Goal: Task Accomplishment & Management: Complete application form

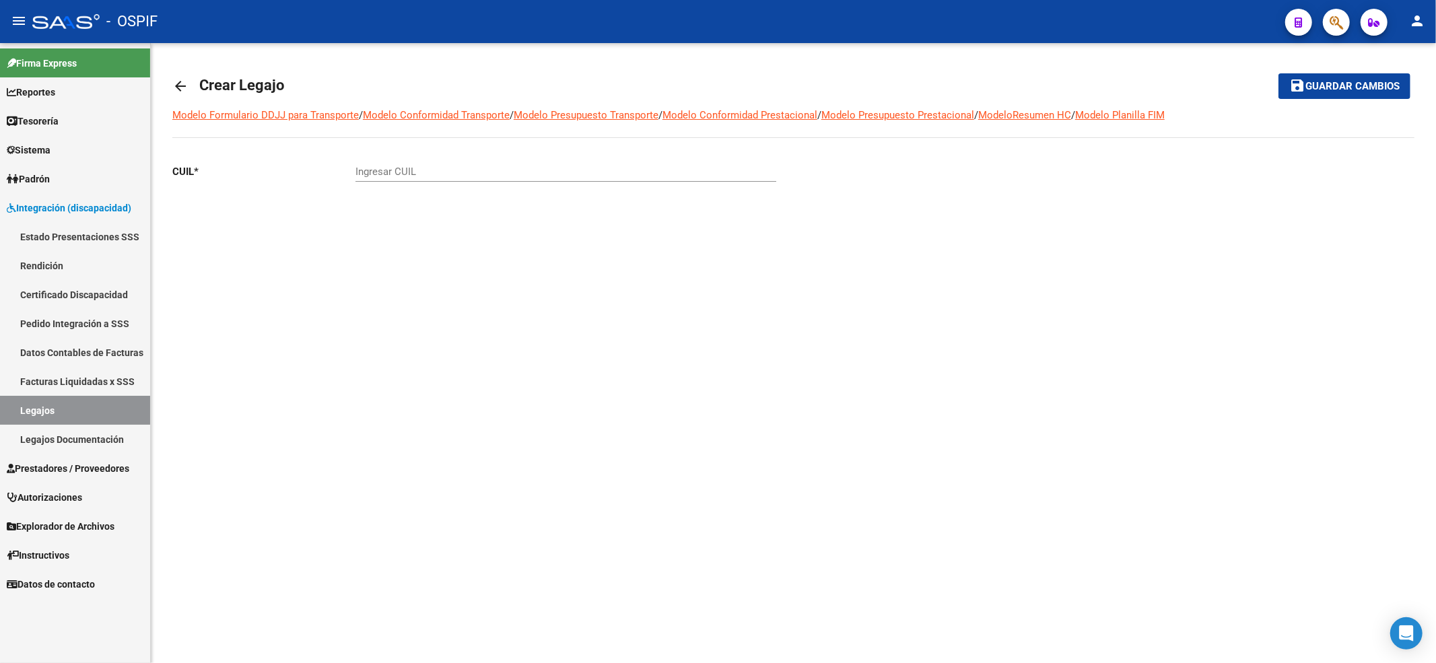
click at [43, 412] on link "Legajos" at bounding box center [75, 410] width 150 height 29
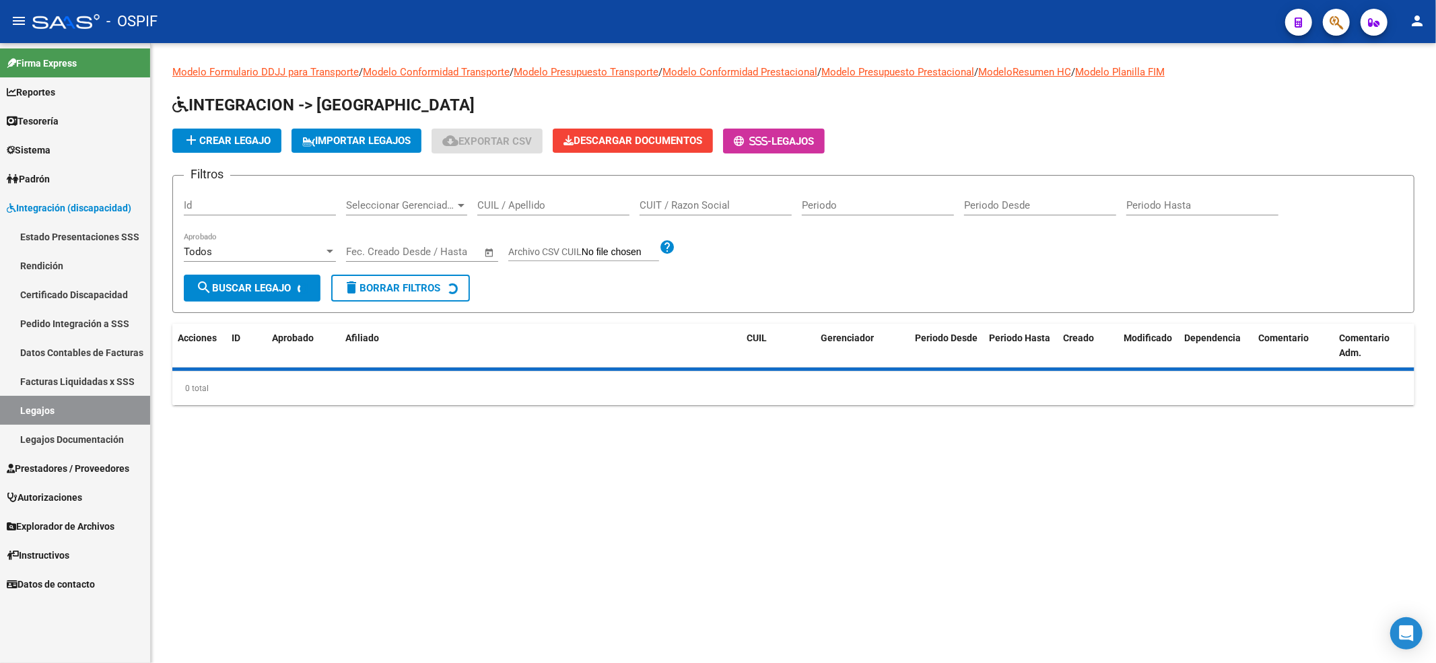
click at [527, 206] on input "CUIL / Apellido" at bounding box center [553, 205] width 152 height 12
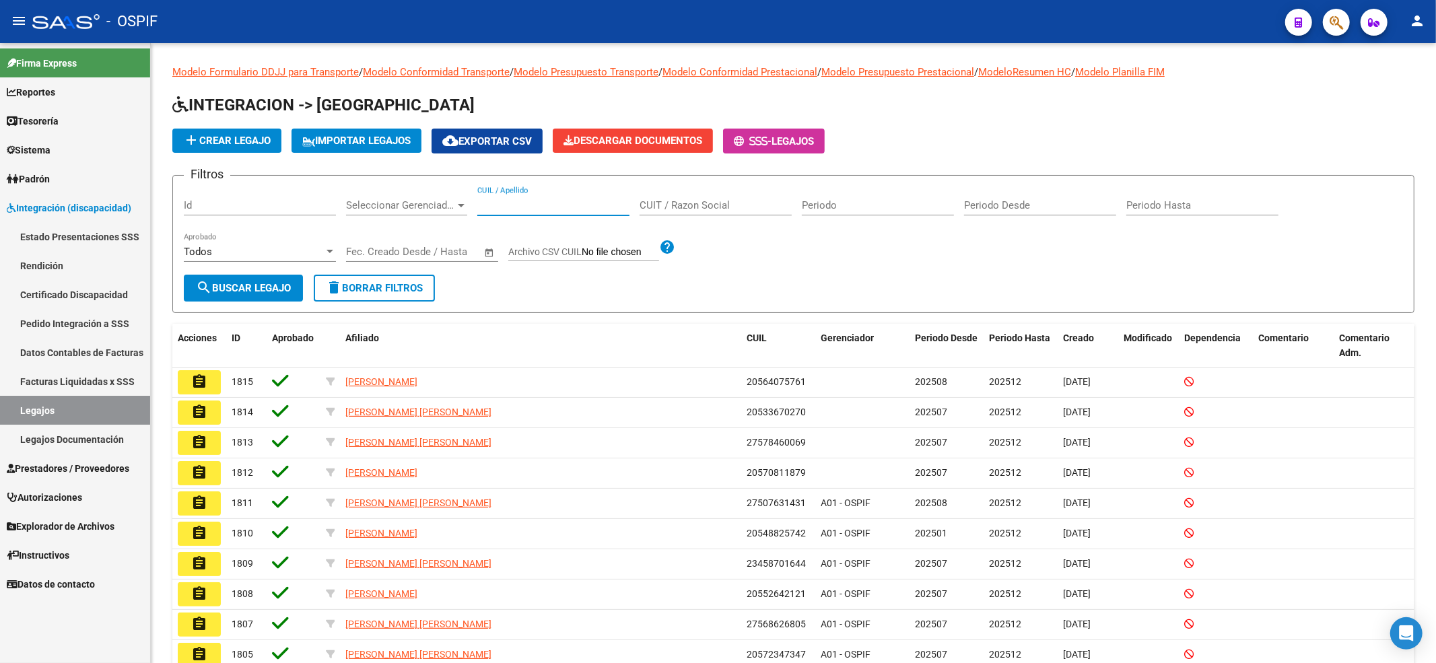
paste input "20497329168"
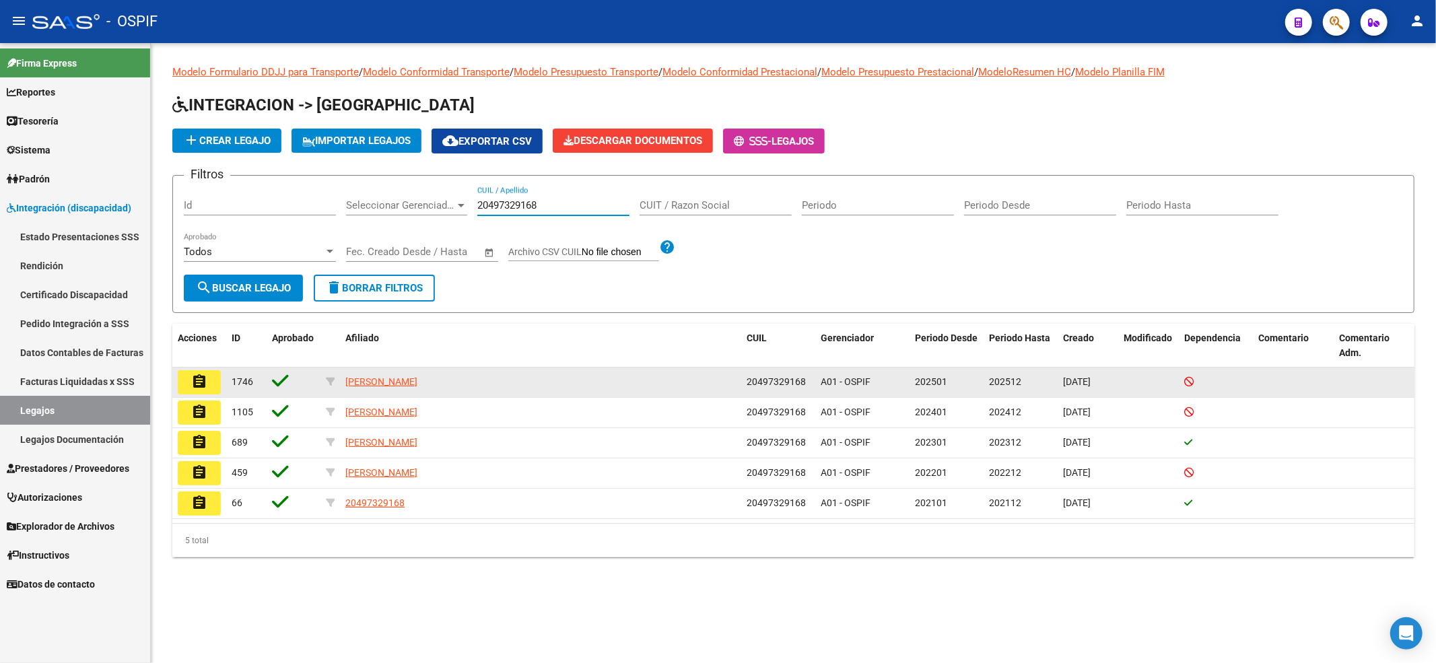
type input "20497329168"
click at [219, 383] on button "assignment" at bounding box center [199, 382] width 43 height 24
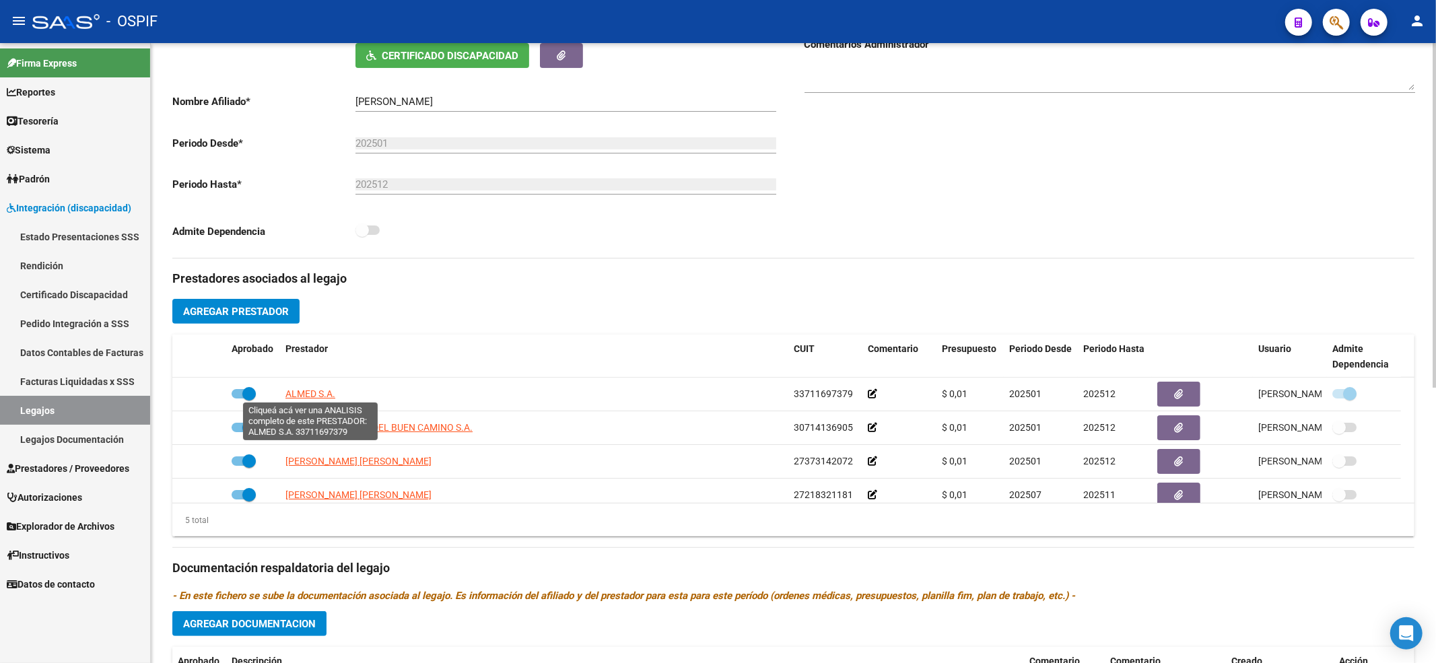
scroll to position [269, 0]
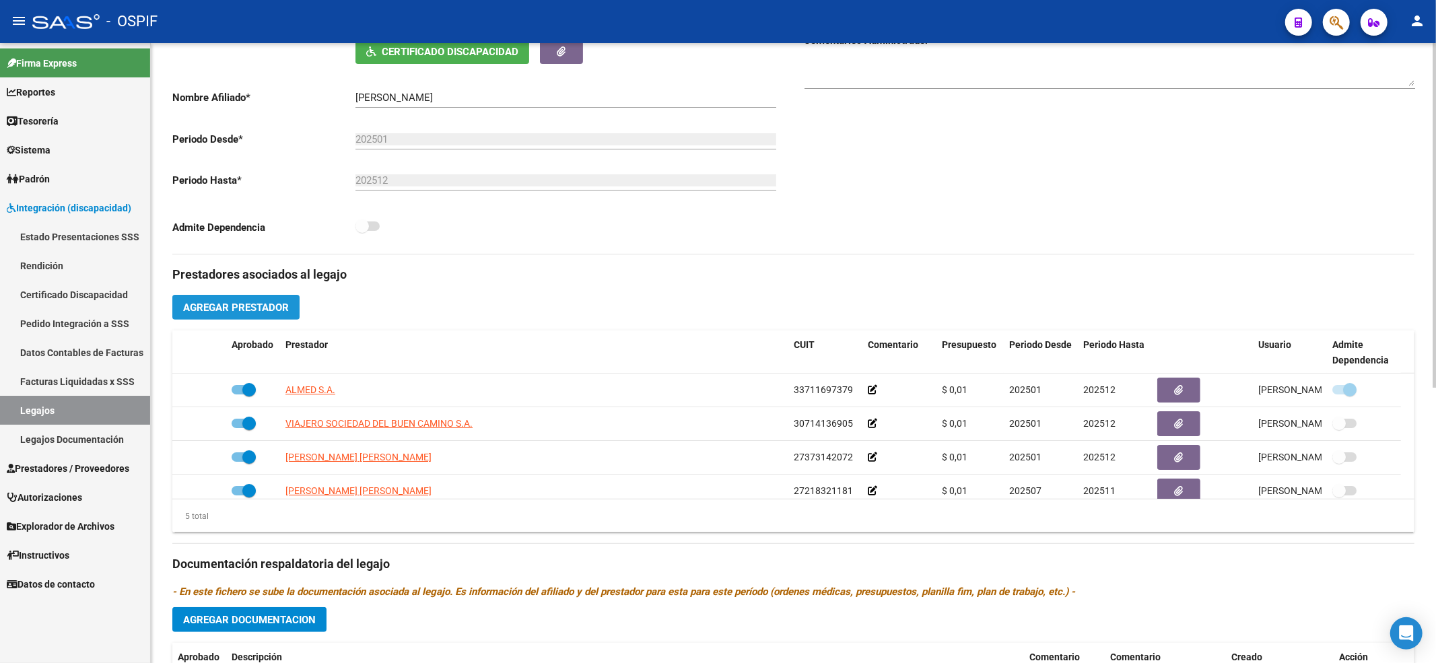
click at [277, 312] on span "Agregar Prestador" at bounding box center [236, 308] width 106 height 12
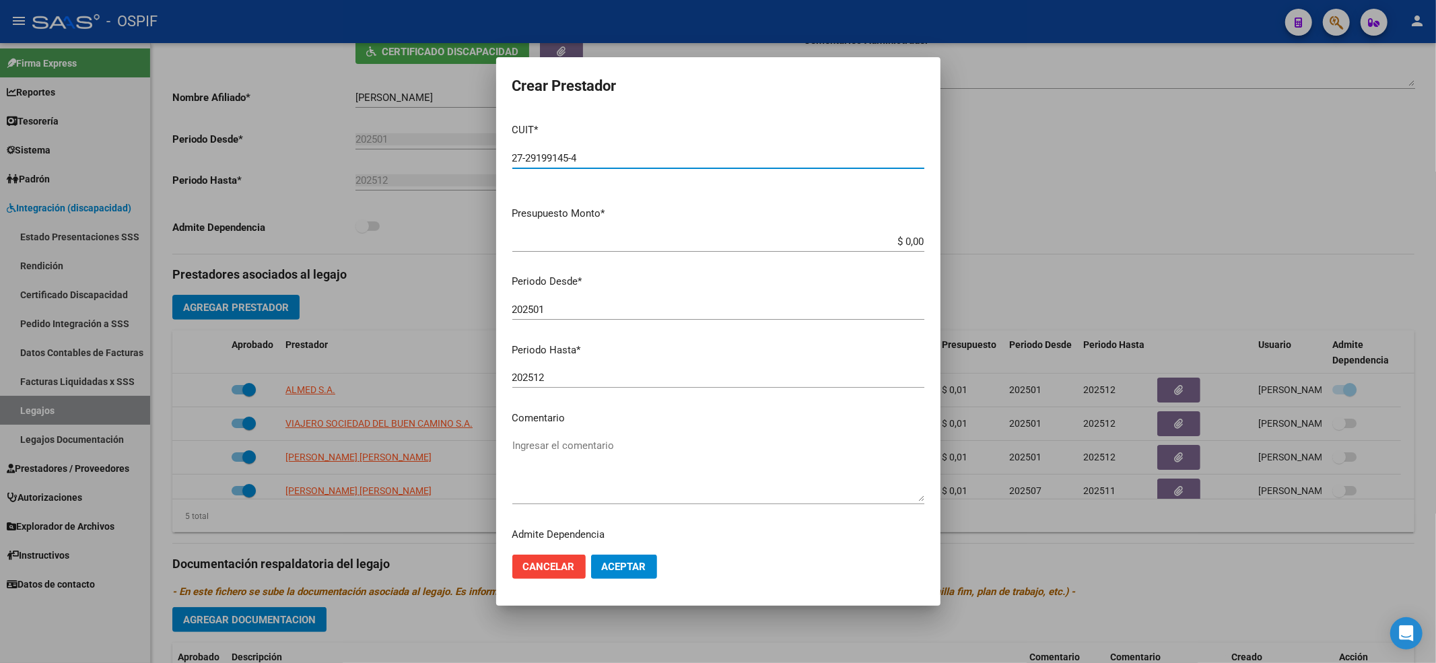
type input "27-29199145-4"
type input "$ 0,01"
click at [647, 313] on input "202501" at bounding box center [718, 310] width 412 height 12
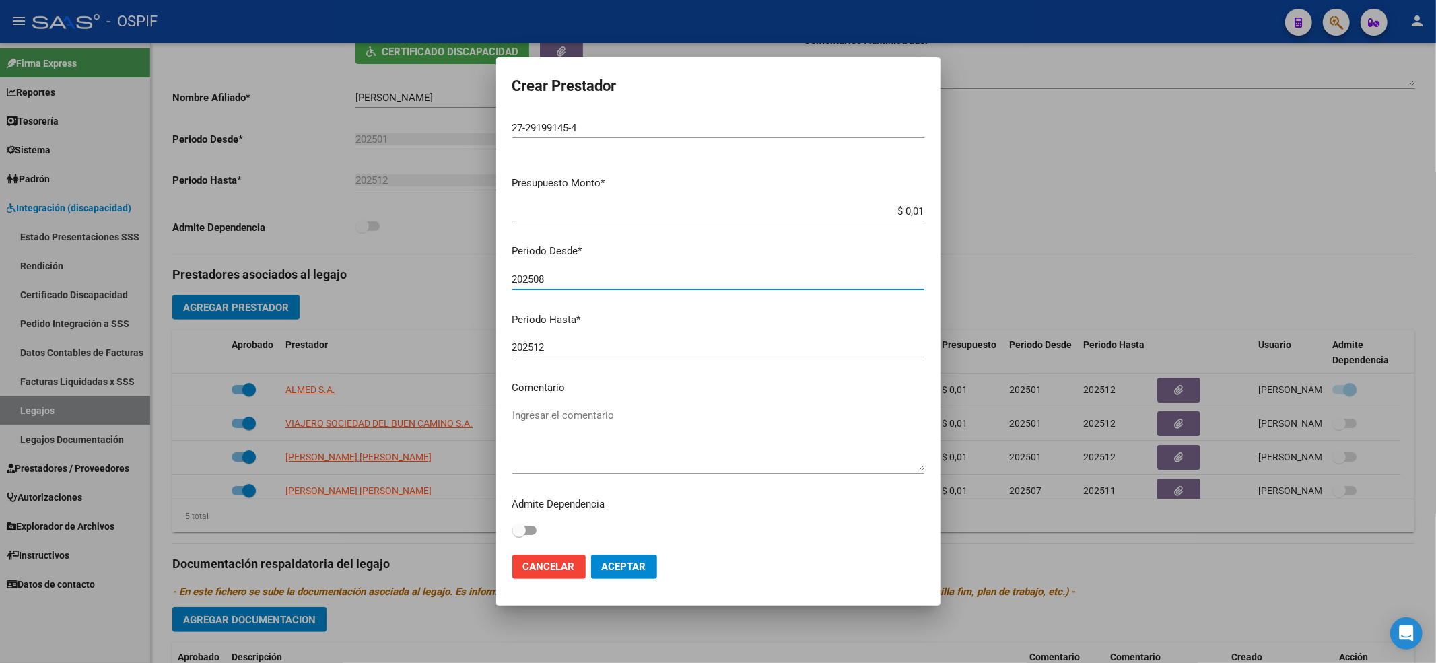
type input "202508"
click at [634, 567] on span "Aceptar" at bounding box center [624, 567] width 44 height 12
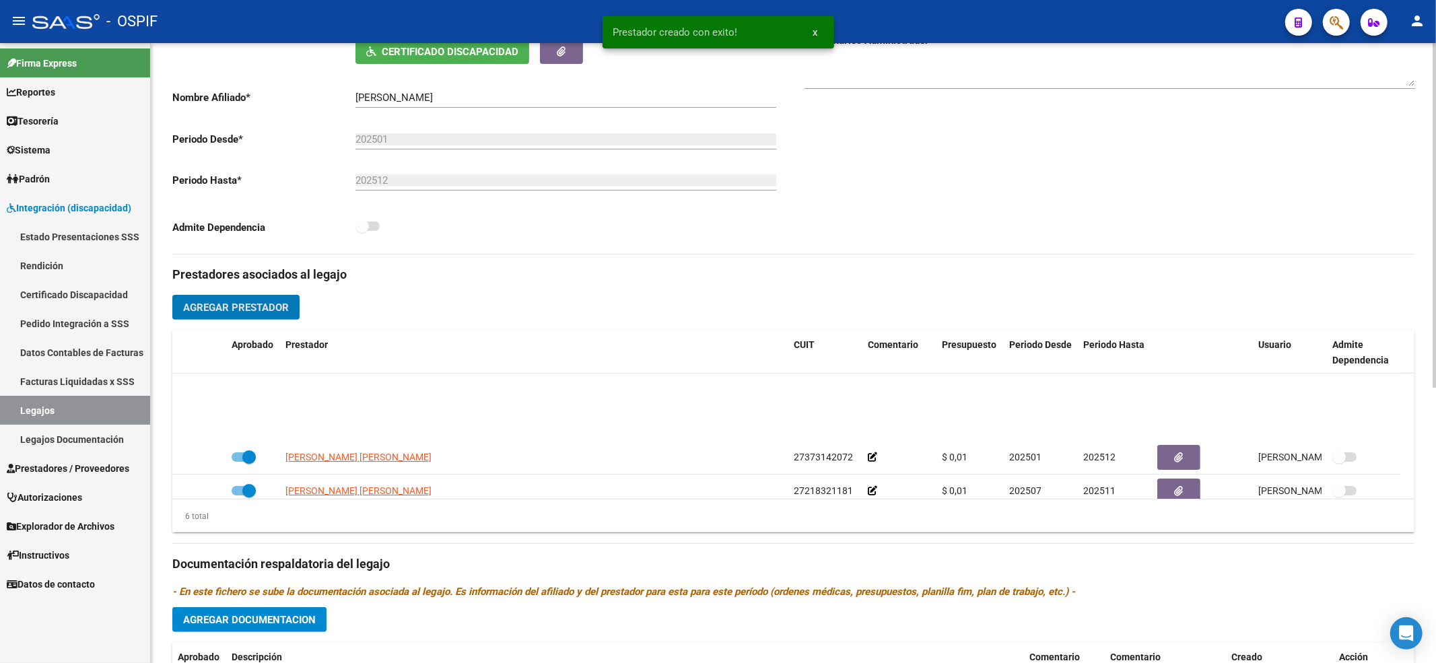
scroll to position [81, 0]
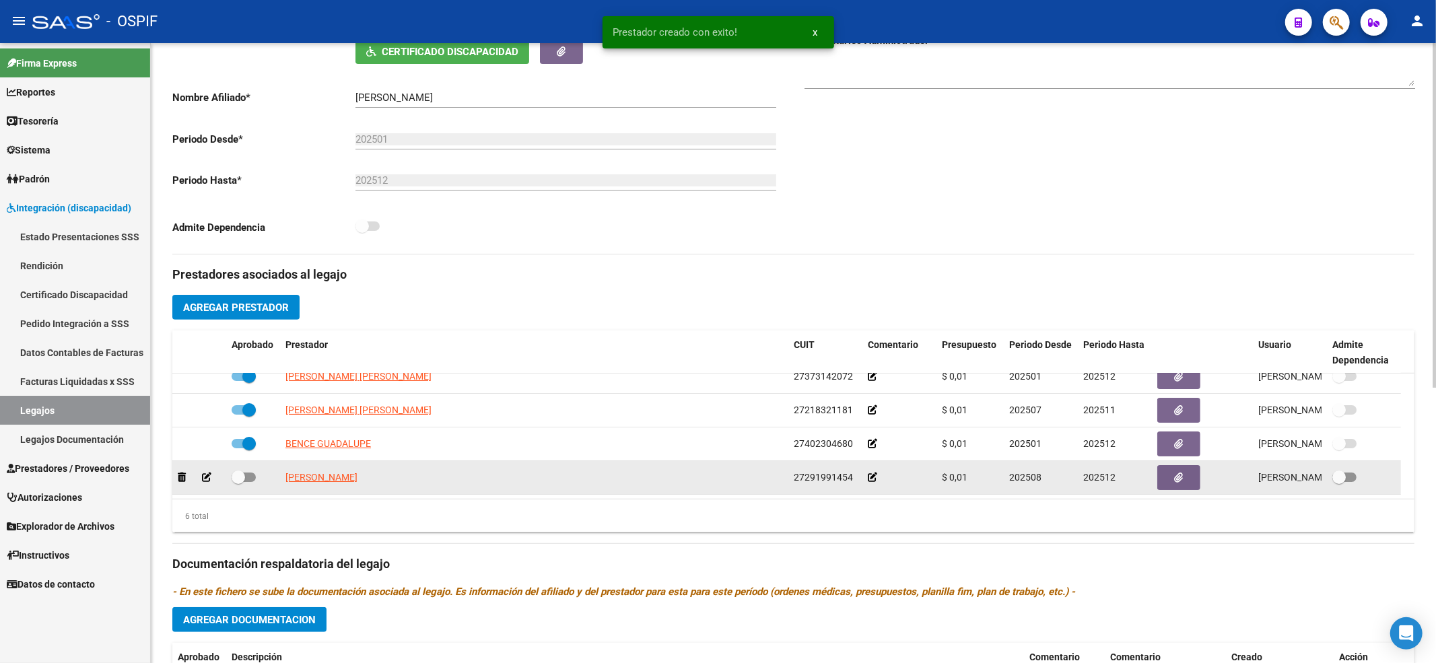
click at [229, 487] on div "[PERSON_NAME] 27291991454 $ 0,01 202508 202512 [PERSON_NAME] [DATE]" at bounding box center [786, 478] width 1229 height 34
click at [232, 485] on label at bounding box center [244, 477] width 24 height 16
click at [238, 483] on input "checkbox" at bounding box center [238, 482] width 1 height 1
checkbox input "true"
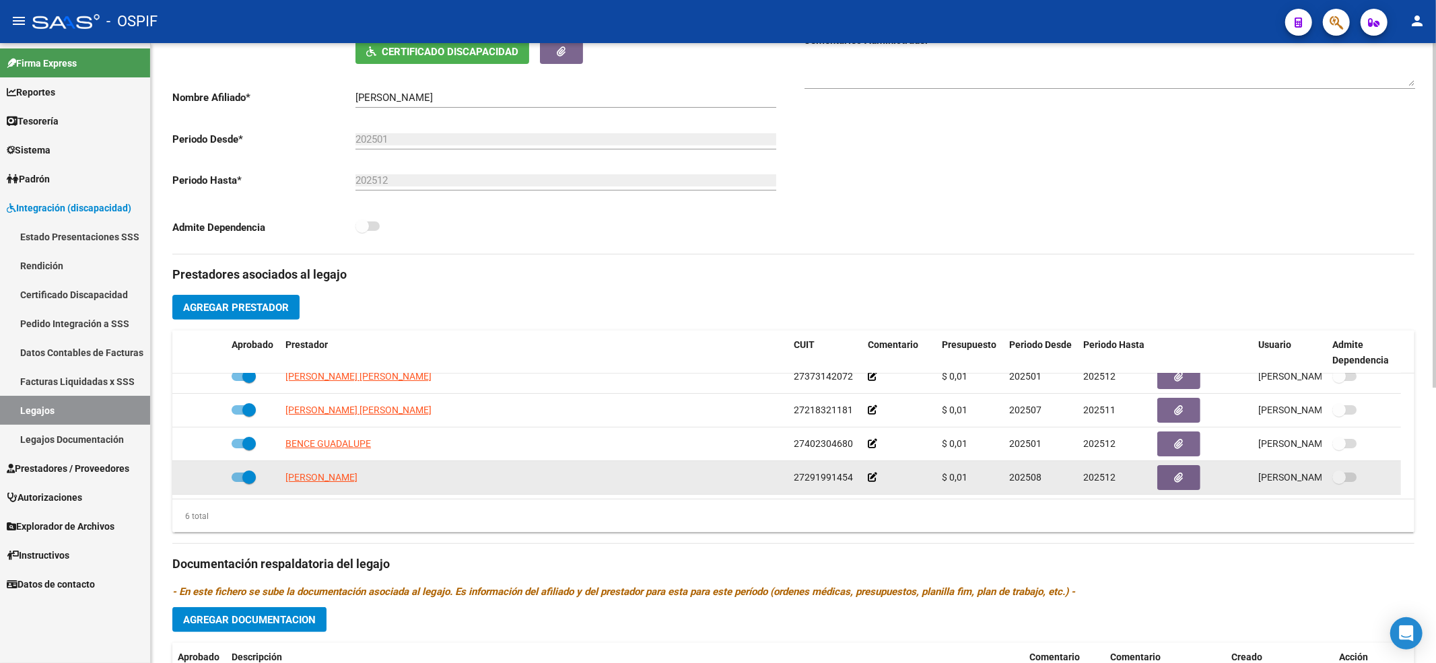
drag, startPoint x: 811, startPoint y: 479, endPoint x: 852, endPoint y: 474, distance: 42.1
click at [852, 474] on div "[PERSON_NAME] 27291991454 $ 0,01 202508 202512 [PERSON_NAME] [DATE]" at bounding box center [786, 478] width 1229 height 34
copy div "27291991454"
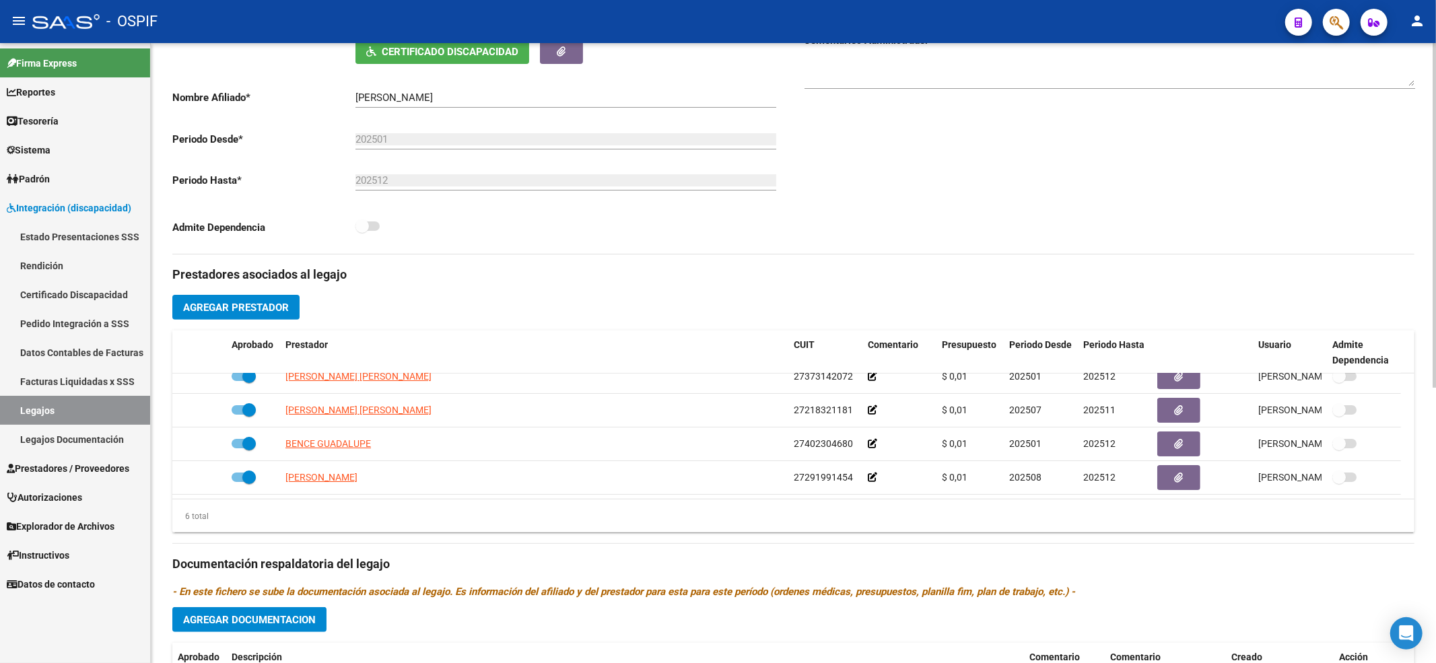
click at [437, 497] on datatable-selection "[PERSON_NAME] [PERSON_NAME] 27373142072 $ 0,01 202501 202512 [PERSON_NAME] [DAT…" at bounding box center [793, 491] width 1242 height 12
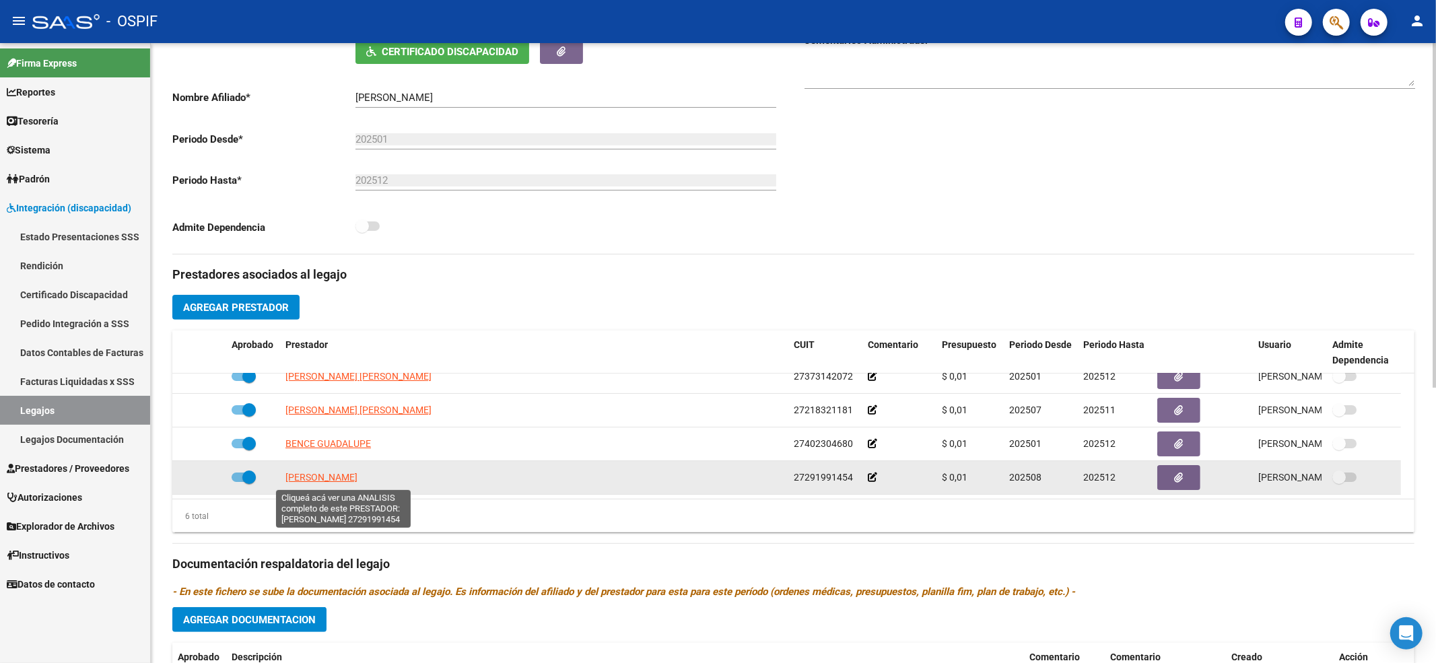
drag, startPoint x: 420, startPoint y: 482, endPoint x: 285, endPoint y: 475, distance: 134.8
click at [285, 475] on div "[PERSON_NAME]" at bounding box center [534, 477] width 498 height 15
copy span "[PERSON_NAME]"
drag, startPoint x: 793, startPoint y: 485, endPoint x: 820, endPoint y: 481, distance: 27.2
click at [850, 478] on span "27291991454" at bounding box center [823, 477] width 59 height 11
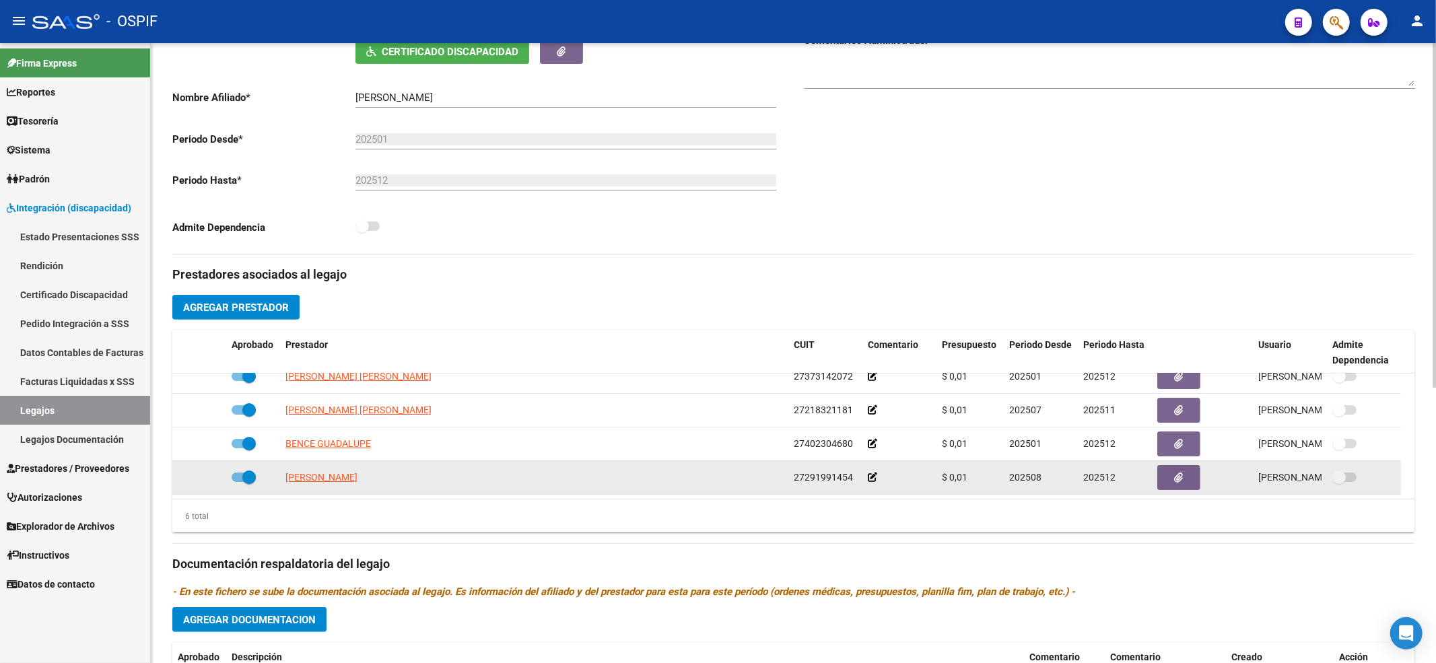
copy span "27291991454"
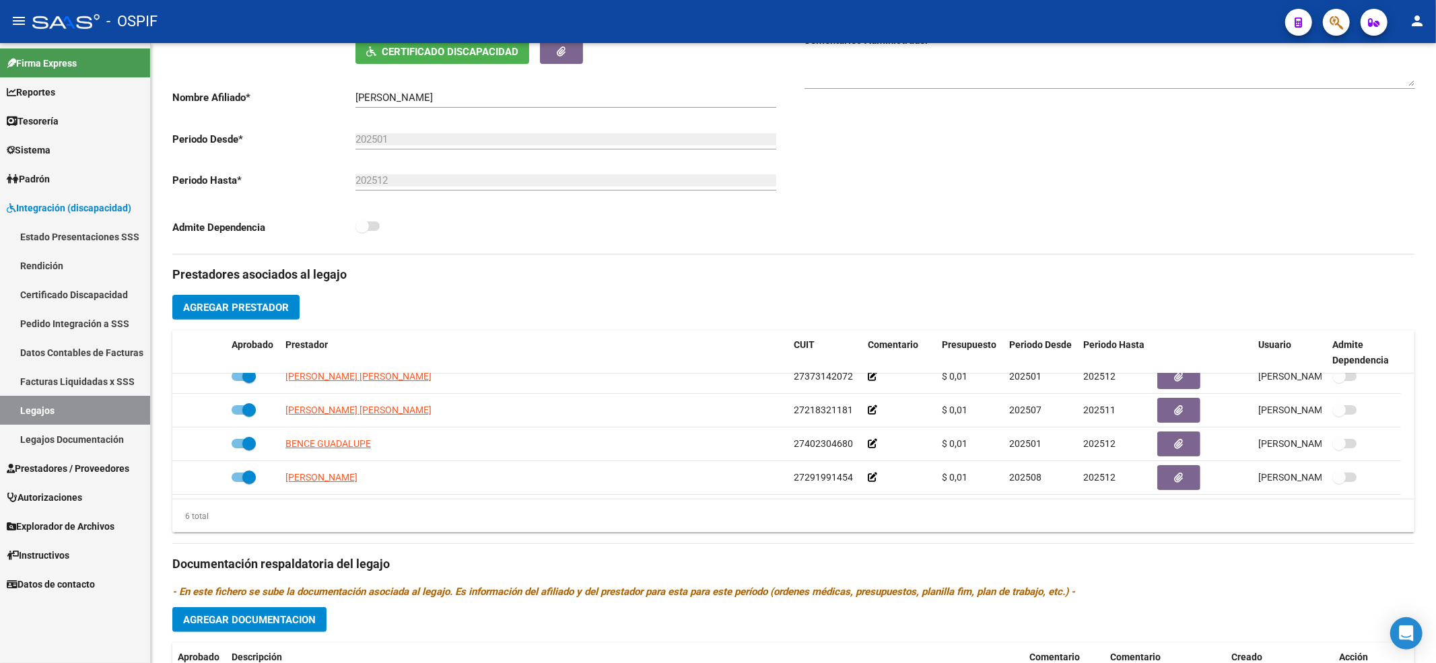
drag, startPoint x: 405, startPoint y: 667, endPoint x: 413, endPoint y: 680, distance: 16.1
click at [413, 663] on html "menu - OSPIF person Firma Express Reportes Egresos Devengados Comprobantes Reci…" at bounding box center [718, 331] width 1436 height 663
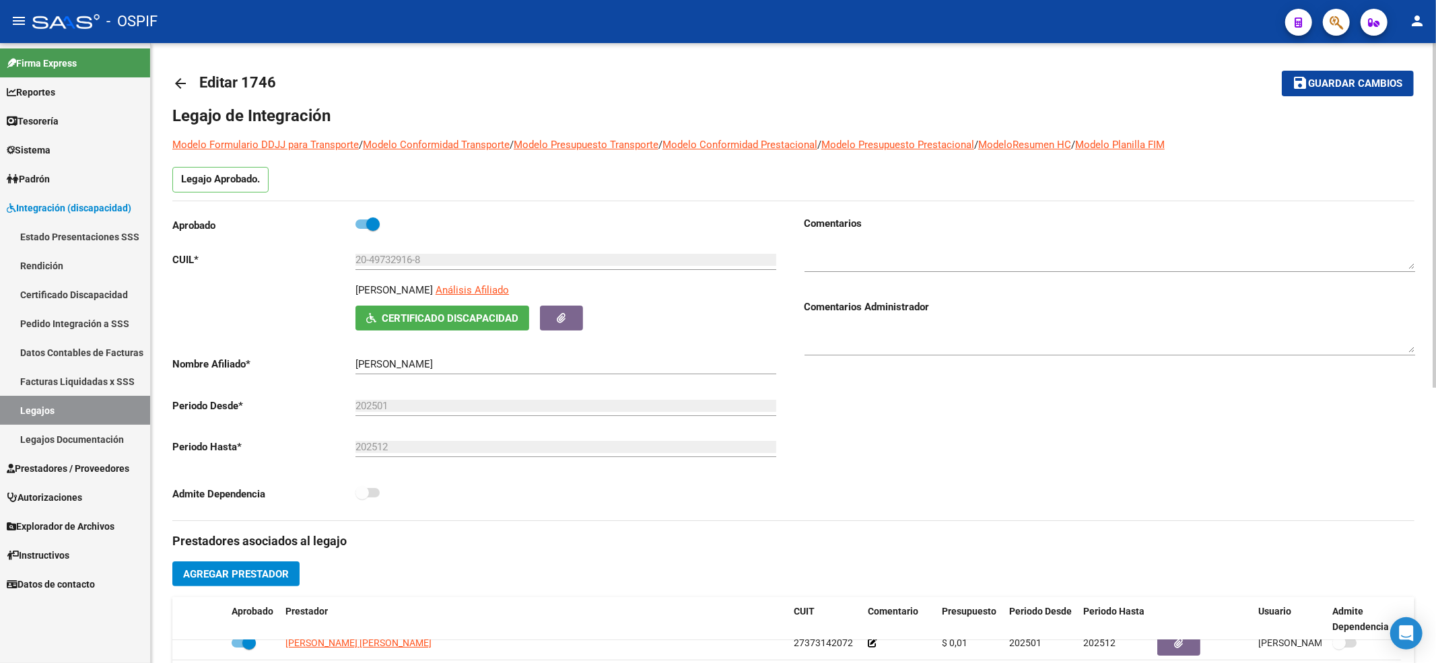
scroll to position [0, 0]
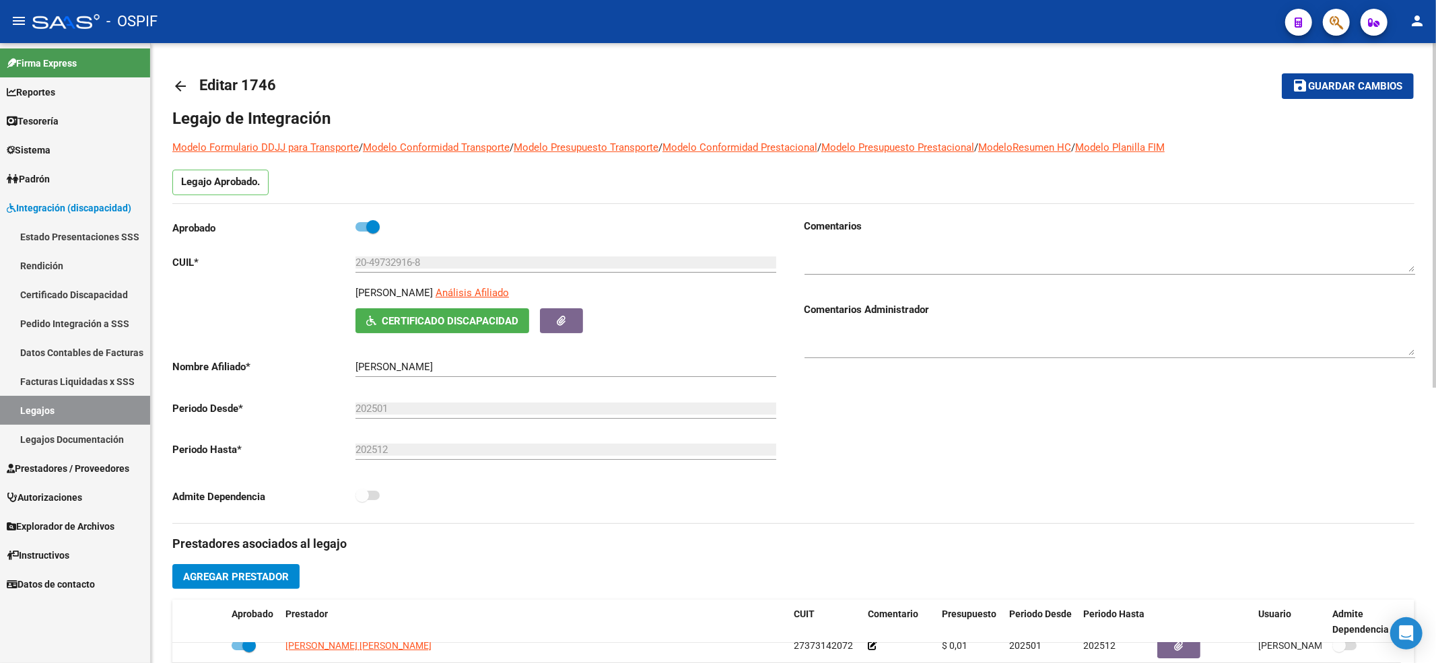
click at [1323, 89] on span "Guardar cambios" at bounding box center [1356, 87] width 94 height 12
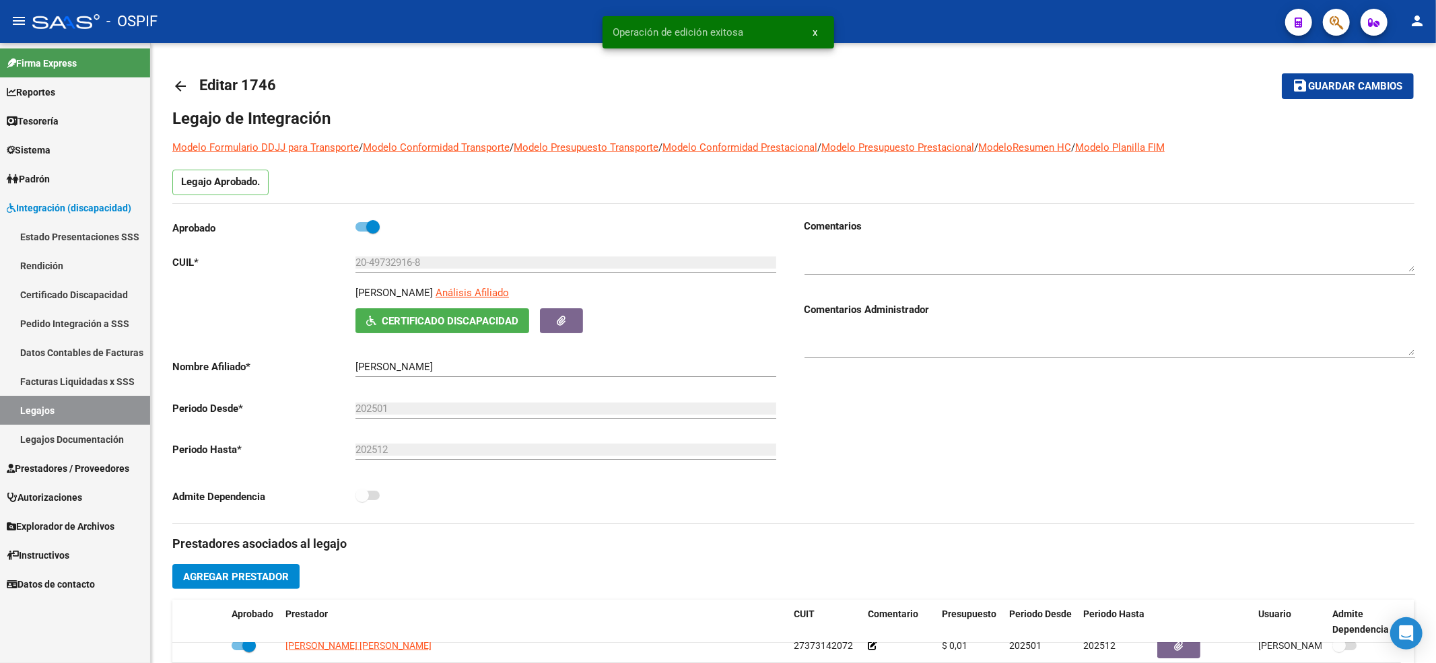
click at [60, 410] on link "Legajos" at bounding box center [75, 410] width 150 height 29
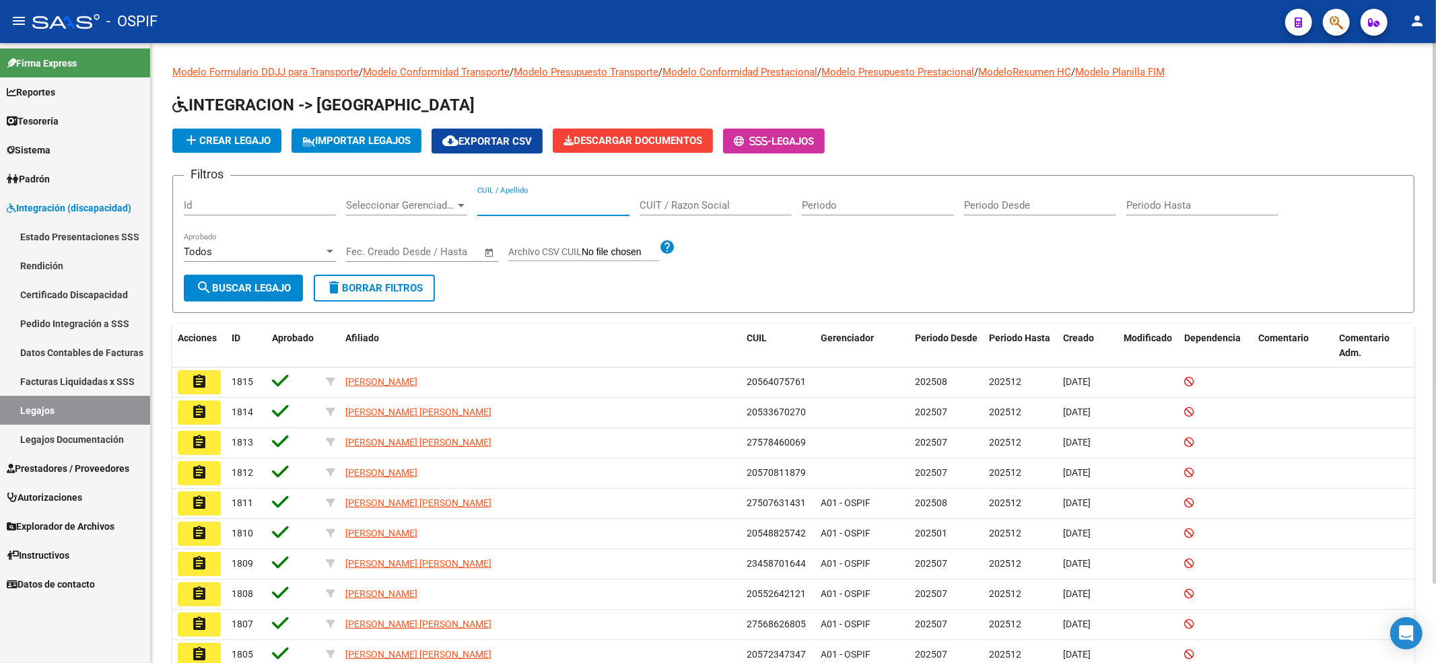
click at [586, 205] on input "CUIL / Apellido" at bounding box center [553, 205] width 152 height 12
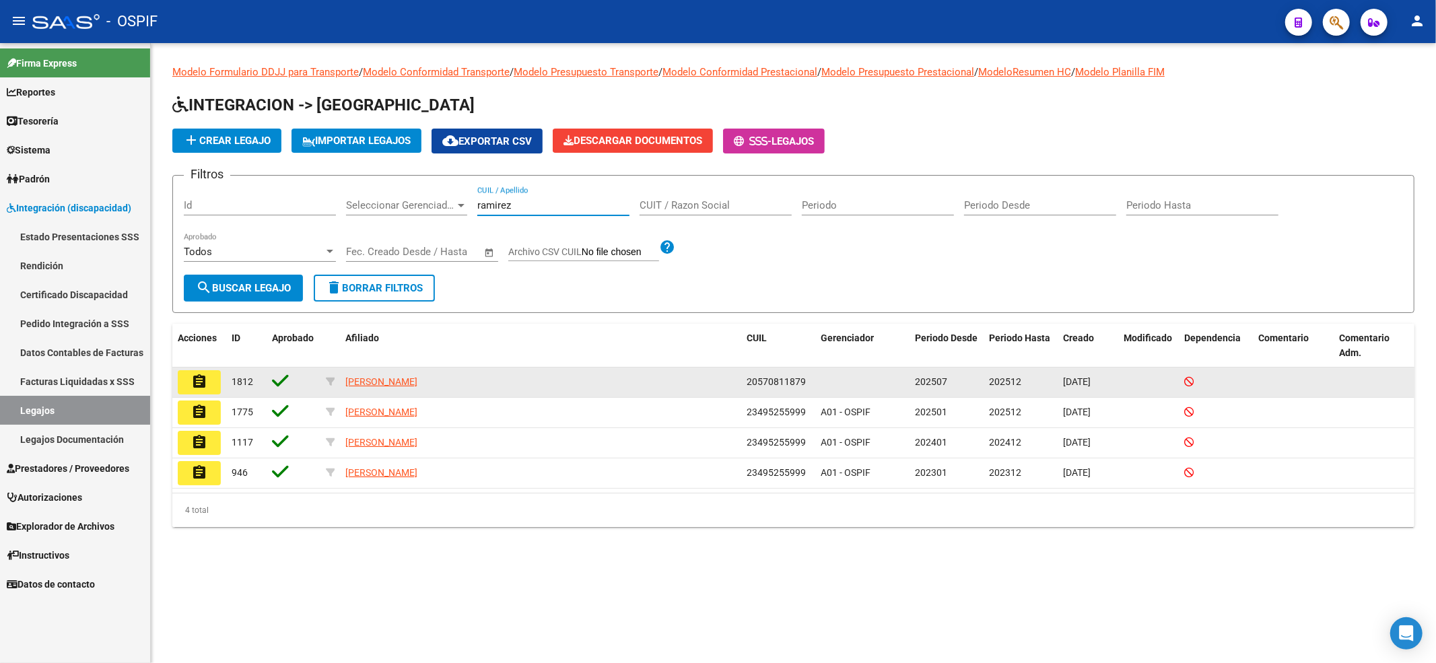
type input "ramirez"
click at [202, 374] on mat-icon "assignment" at bounding box center [199, 382] width 16 height 16
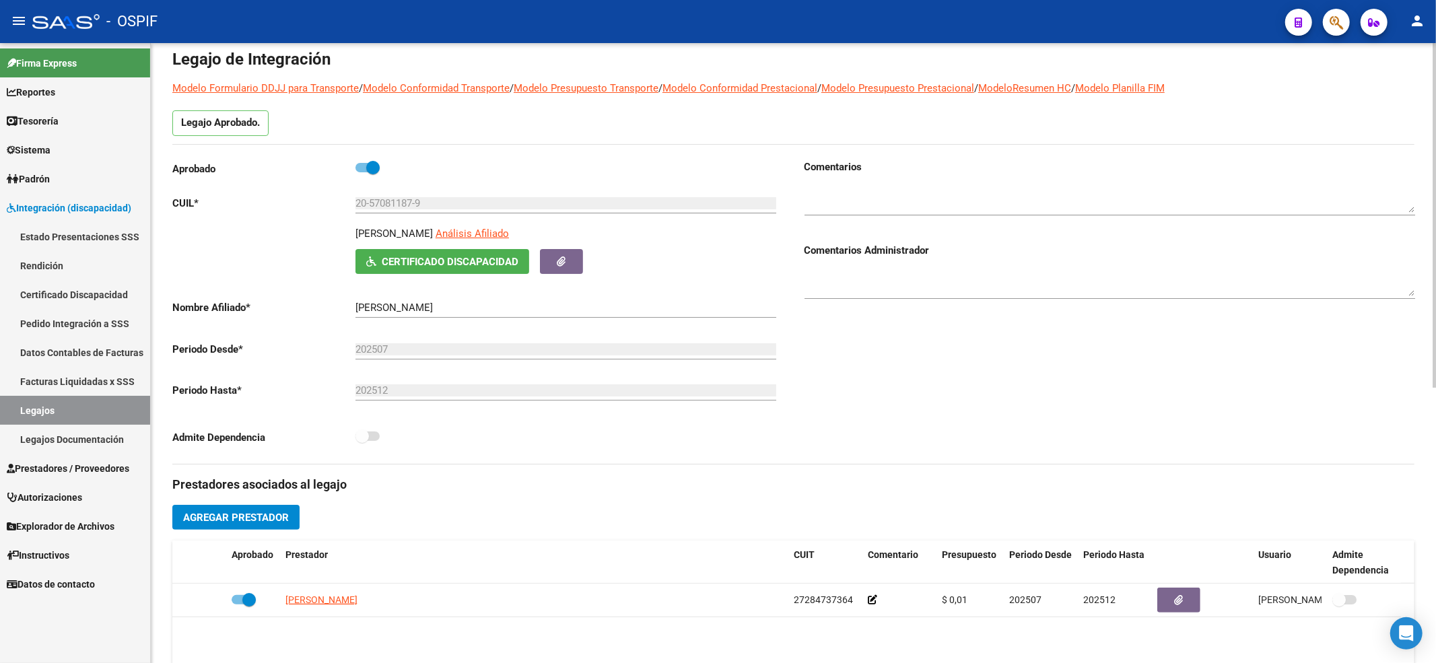
scroll to position [90, 0]
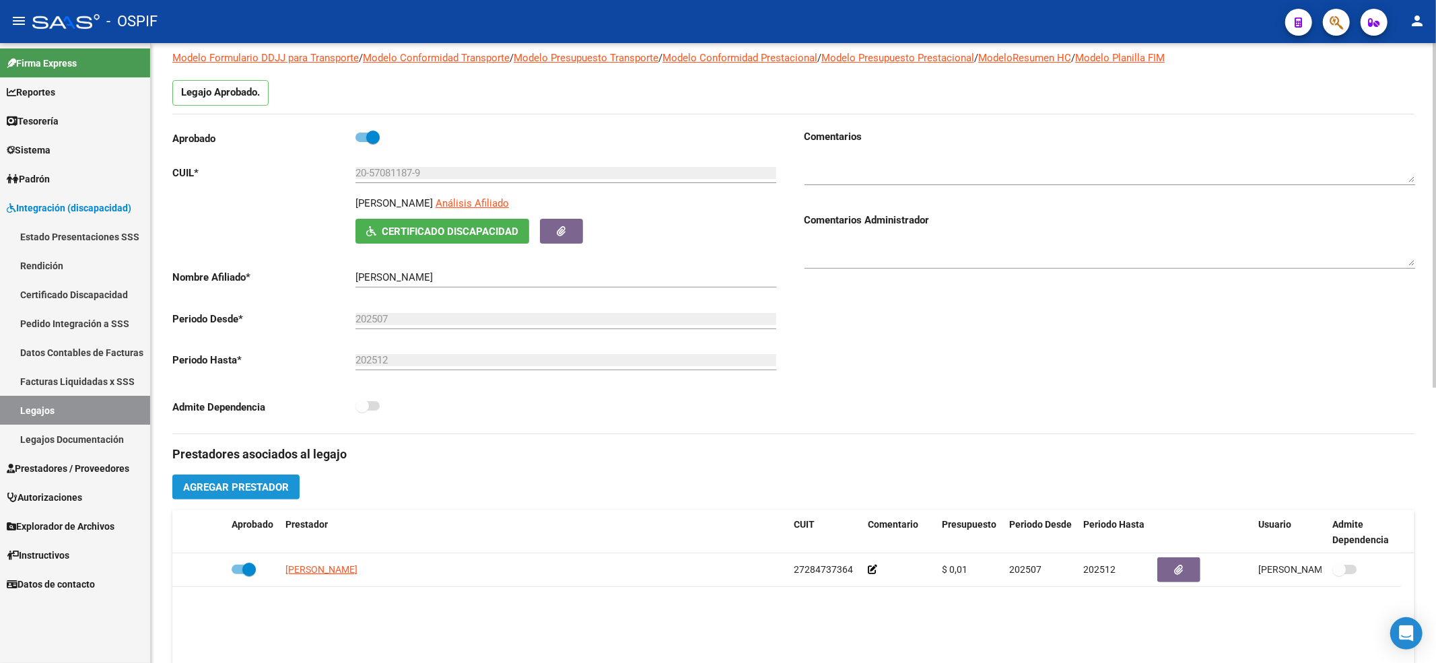
click at [222, 494] on span "Agregar Prestador" at bounding box center [236, 487] width 106 height 12
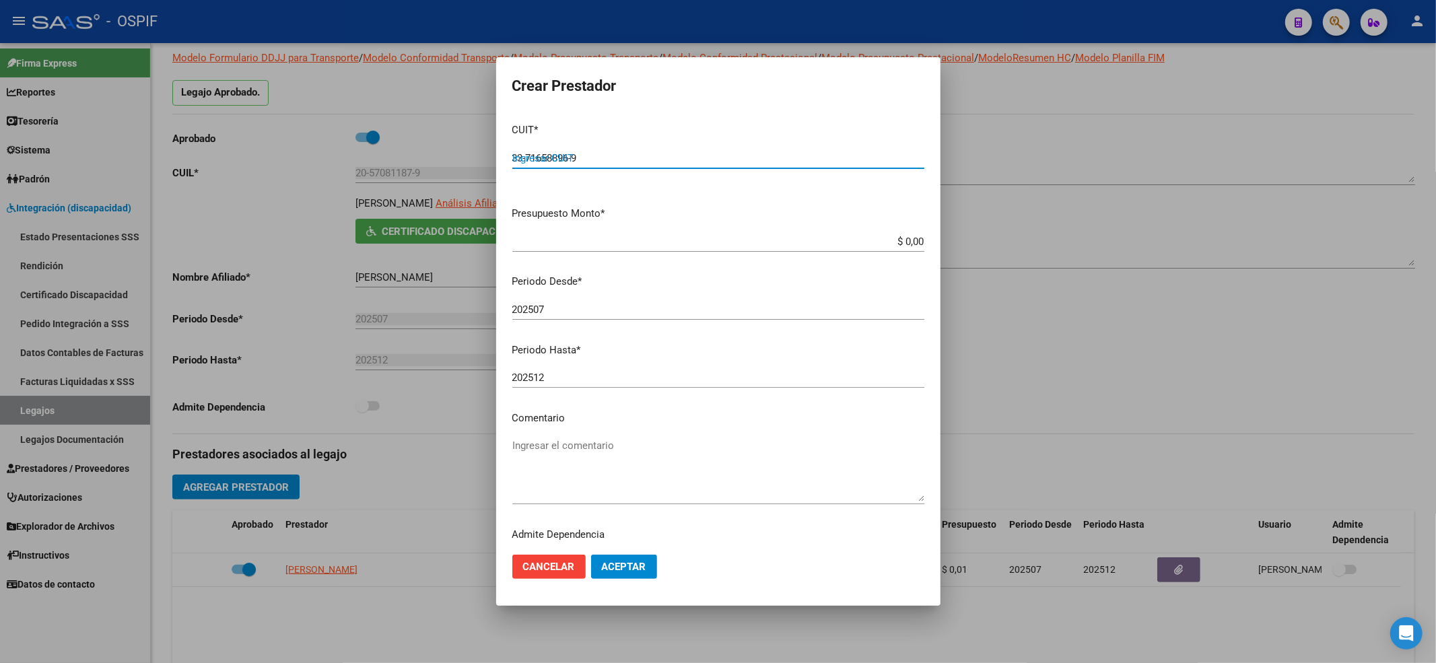
type input "33-71658896-9"
type input "$ 0,01"
type input "202508"
click at [611, 572] on span "Aceptar" at bounding box center [624, 567] width 44 height 12
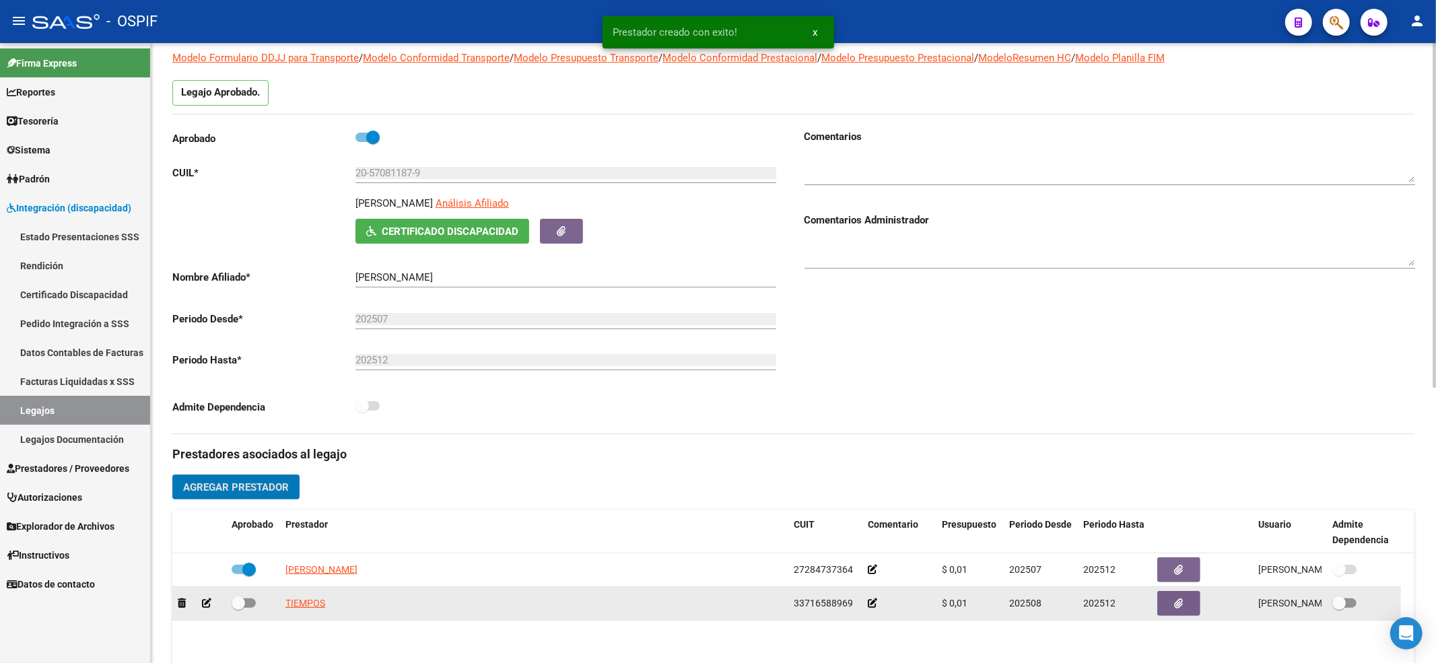
click at [252, 598] on label at bounding box center [244, 603] width 24 height 16
click at [238, 608] on input "checkbox" at bounding box center [238, 608] width 1 height 1
checkbox input "true"
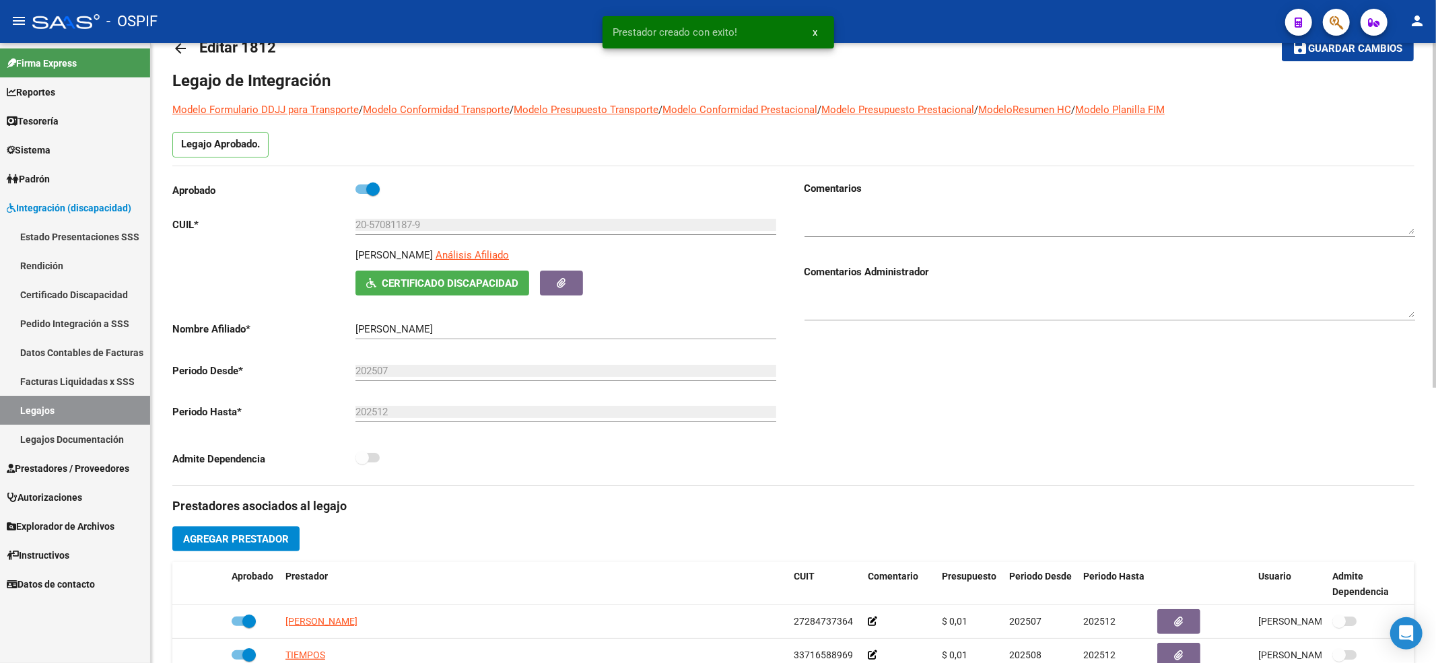
scroll to position [0, 0]
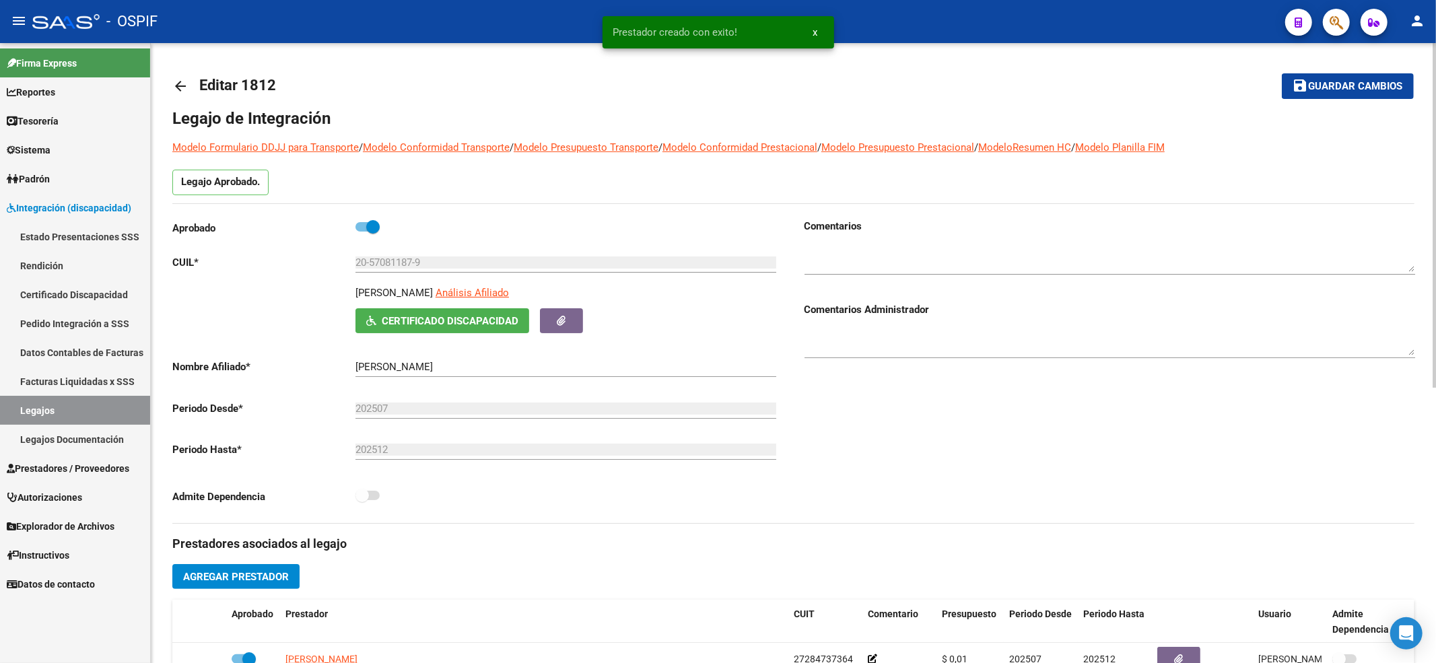
click at [1302, 93] on button "save Guardar cambios" at bounding box center [1348, 85] width 132 height 25
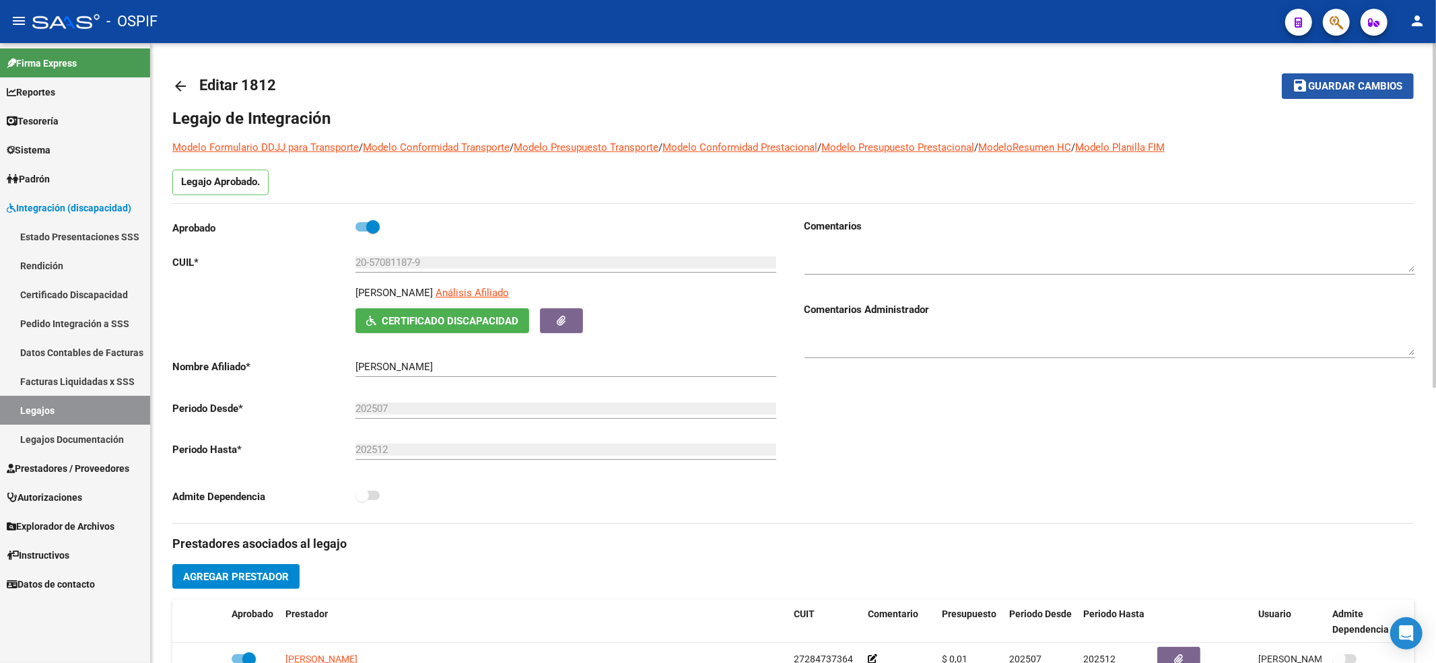
drag, startPoint x: 1384, startPoint y: 79, endPoint x: 1259, endPoint y: 101, distance: 127.1
click at [1383, 78] on button "save Guardar cambios" at bounding box center [1348, 85] width 132 height 25
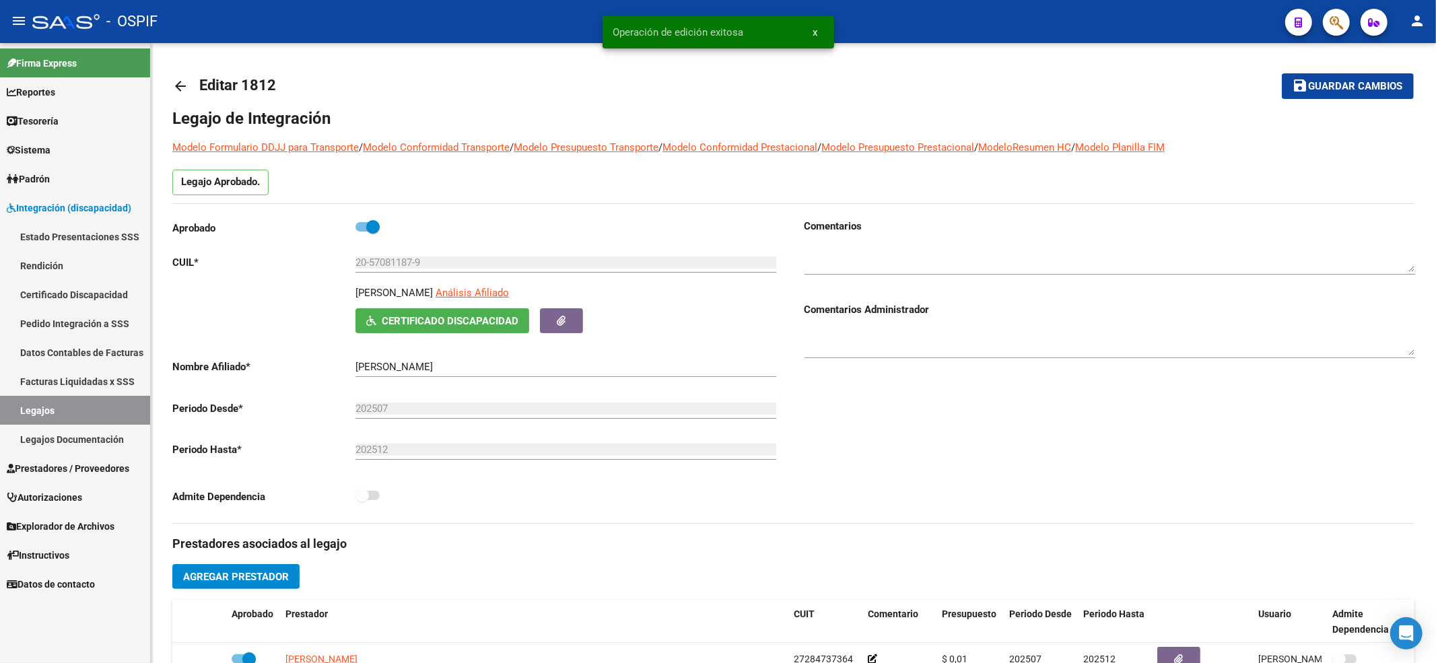
click at [87, 405] on link "Legajos" at bounding box center [75, 410] width 150 height 29
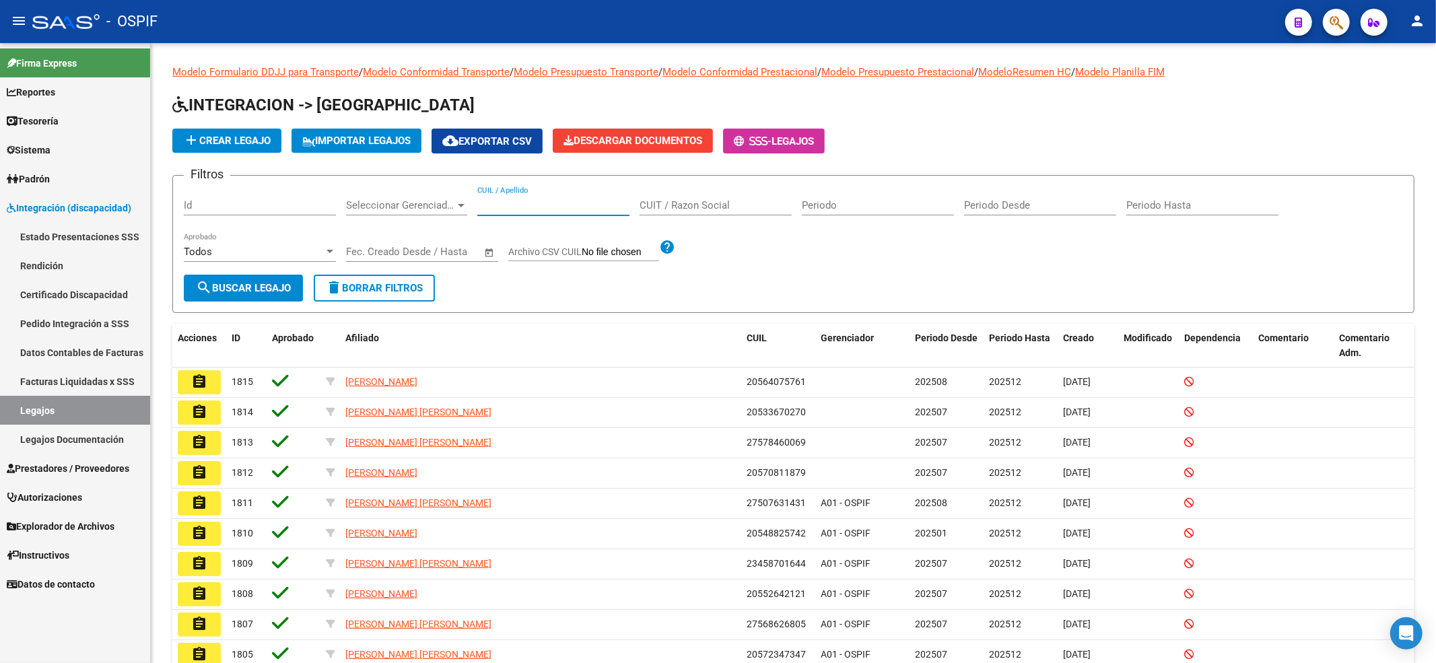
drag, startPoint x: 567, startPoint y: 199, endPoint x: 408, endPoint y: 13, distance: 244.5
click at [562, 197] on div "CUIL / Apellido" at bounding box center [553, 201] width 152 height 29
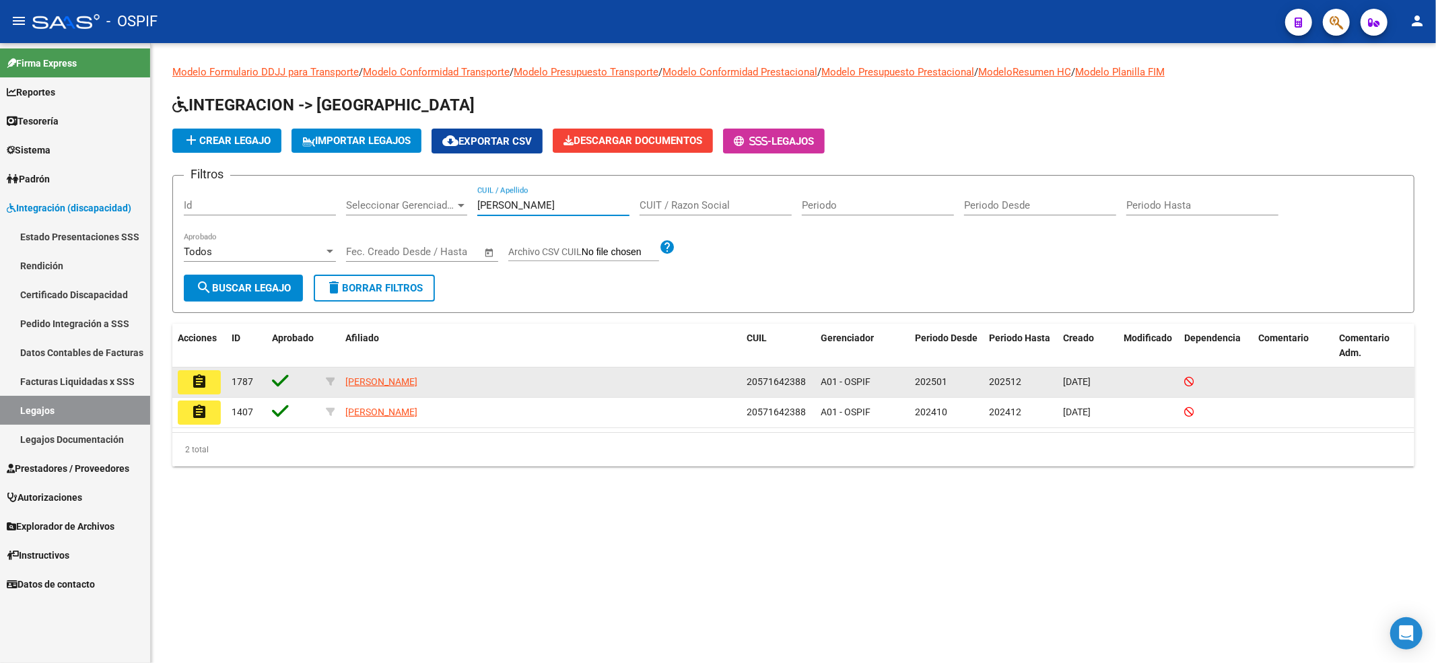
type input "[PERSON_NAME]"
click at [197, 378] on mat-icon "assignment" at bounding box center [199, 382] width 16 height 16
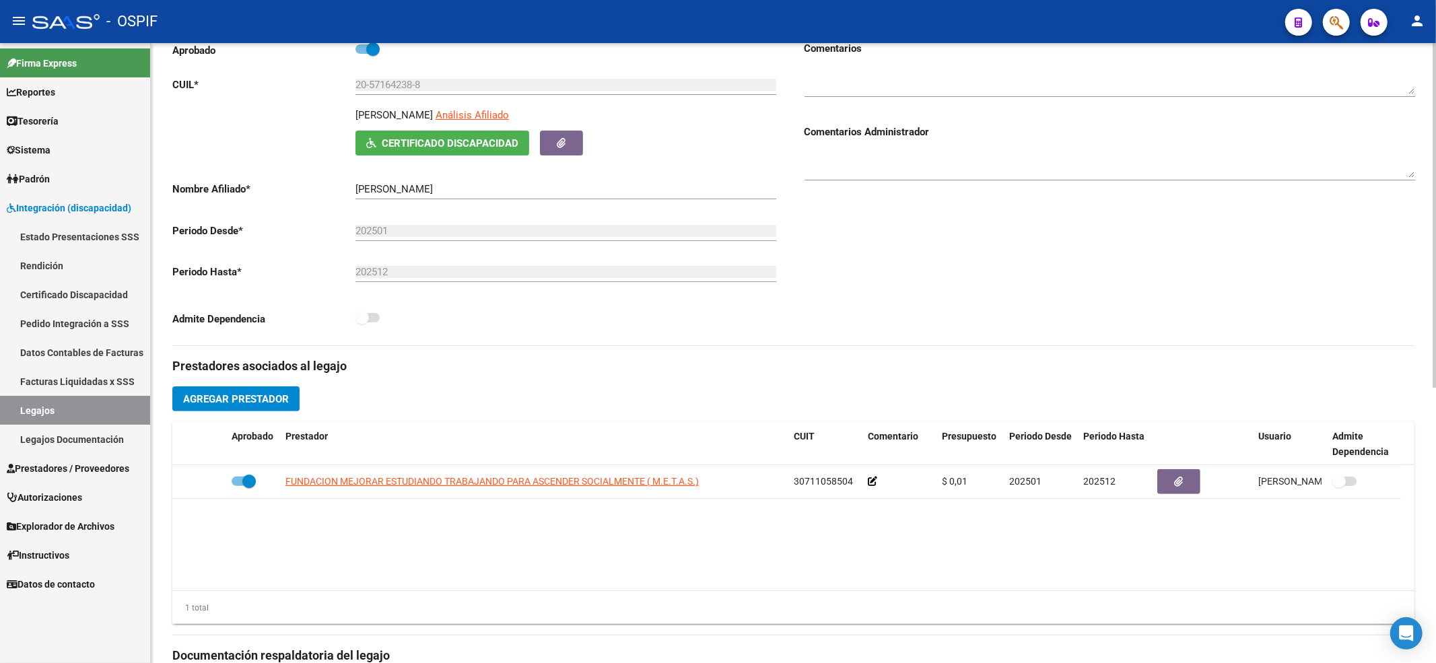
scroll to position [179, 0]
click at [228, 404] on span "Agregar Prestador" at bounding box center [236, 398] width 106 height 12
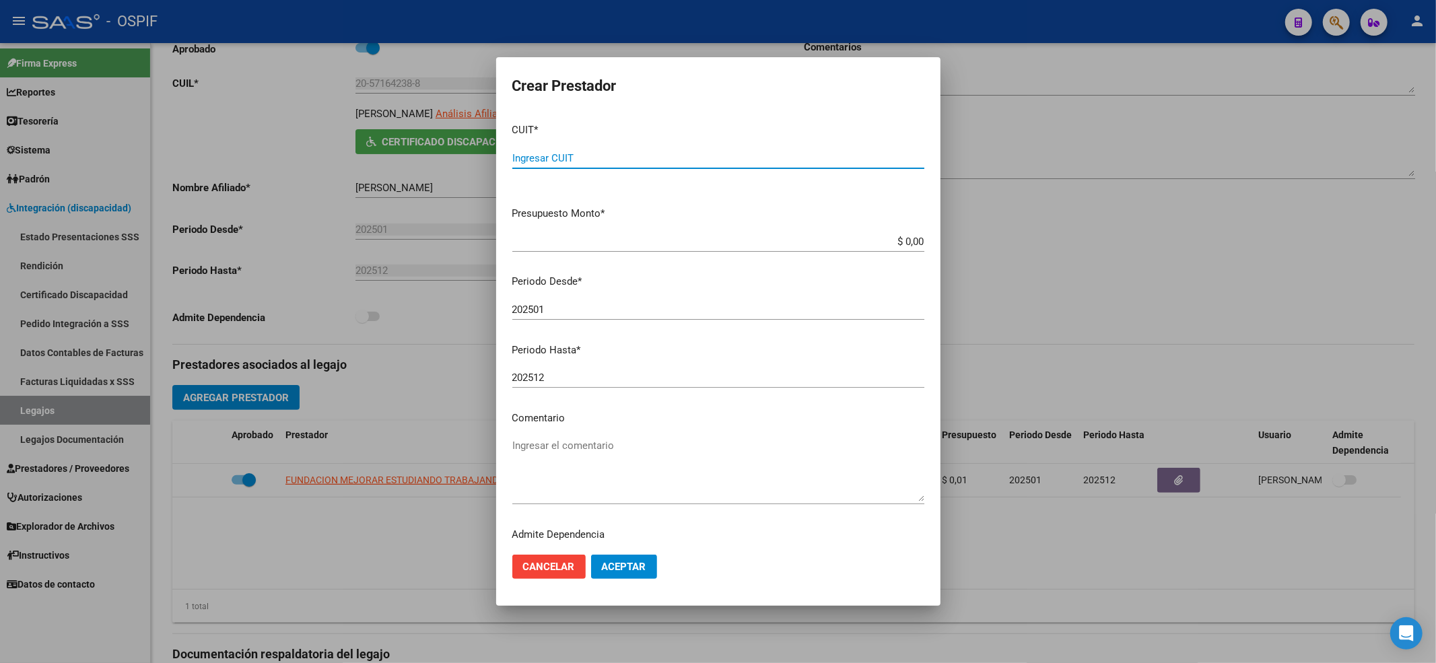
paste input "30-71106967-0"
type input "30-71106967-0"
type input "$ 0,01"
drag, startPoint x: 663, startPoint y: 564, endPoint x: 644, endPoint y: 564, distance: 18.9
click at [659, 563] on mat-dialog-actions "Cancelar Aceptar" at bounding box center [718, 567] width 412 height 46
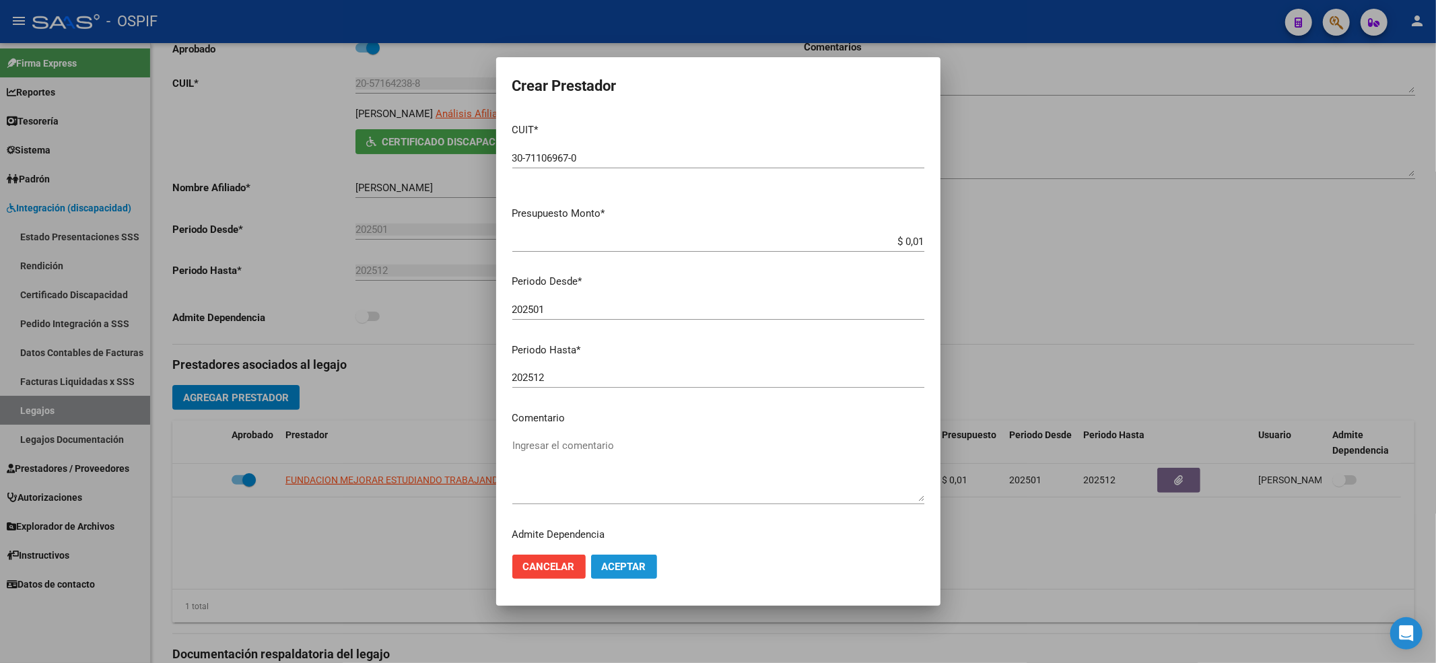
click at [644, 564] on span "Aceptar" at bounding box center [624, 567] width 44 height 12
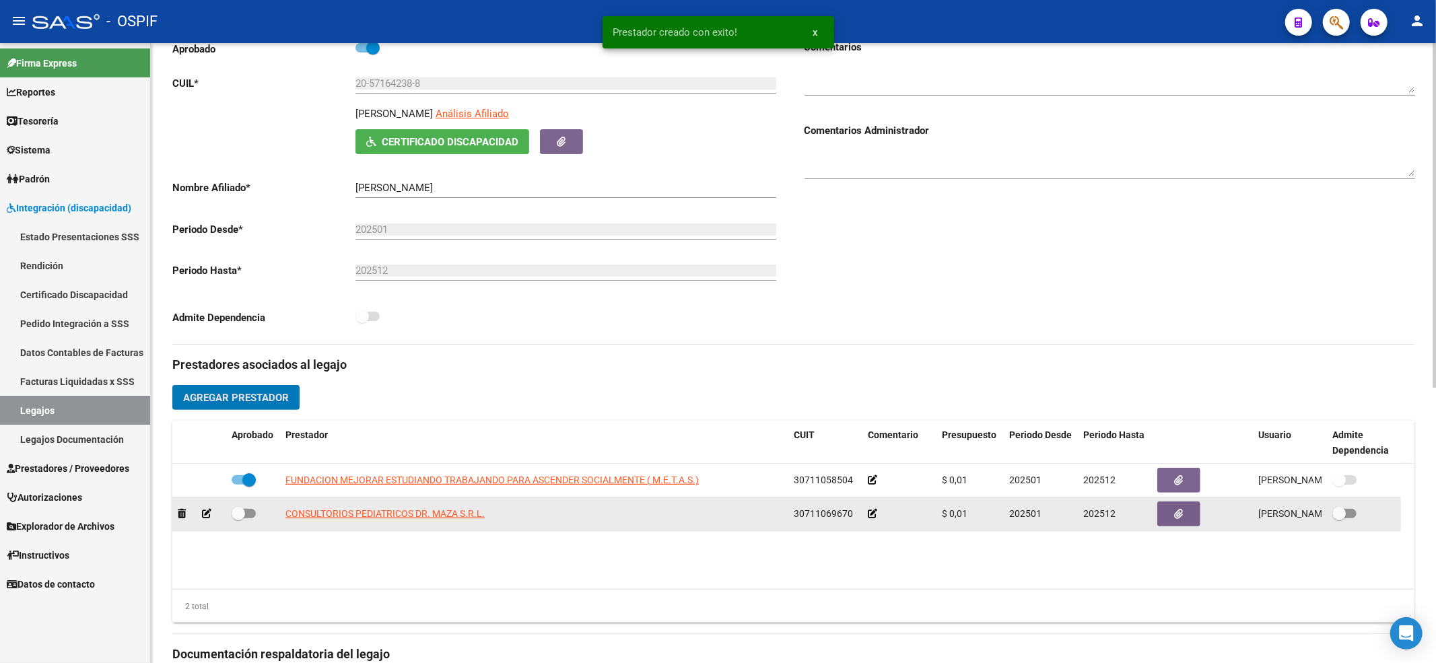
drag, startPoint x: 220, startPoint y: 512, endPoint x: 236, endPoint y: 514, distance: 16.3
click at [225, 512] on datatable-body-cell at bounding box center [199, 514] width 54 height 33
click at [246, 517] on span at bounding box center [244, 513] width 24 height 9
click at [238, 518] on input "checkbox" at bounding box center [238, 518] width 1 height 1
checkbox input "true"
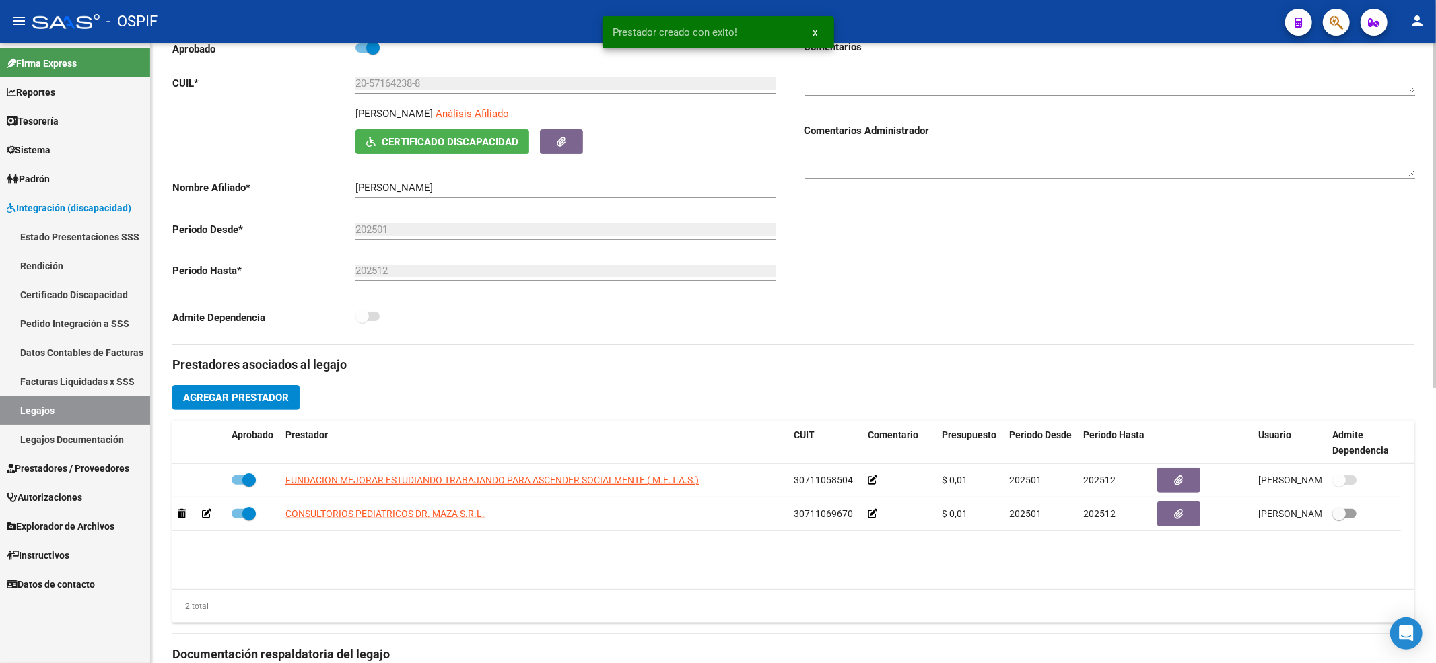
scroll to position [0, 0]
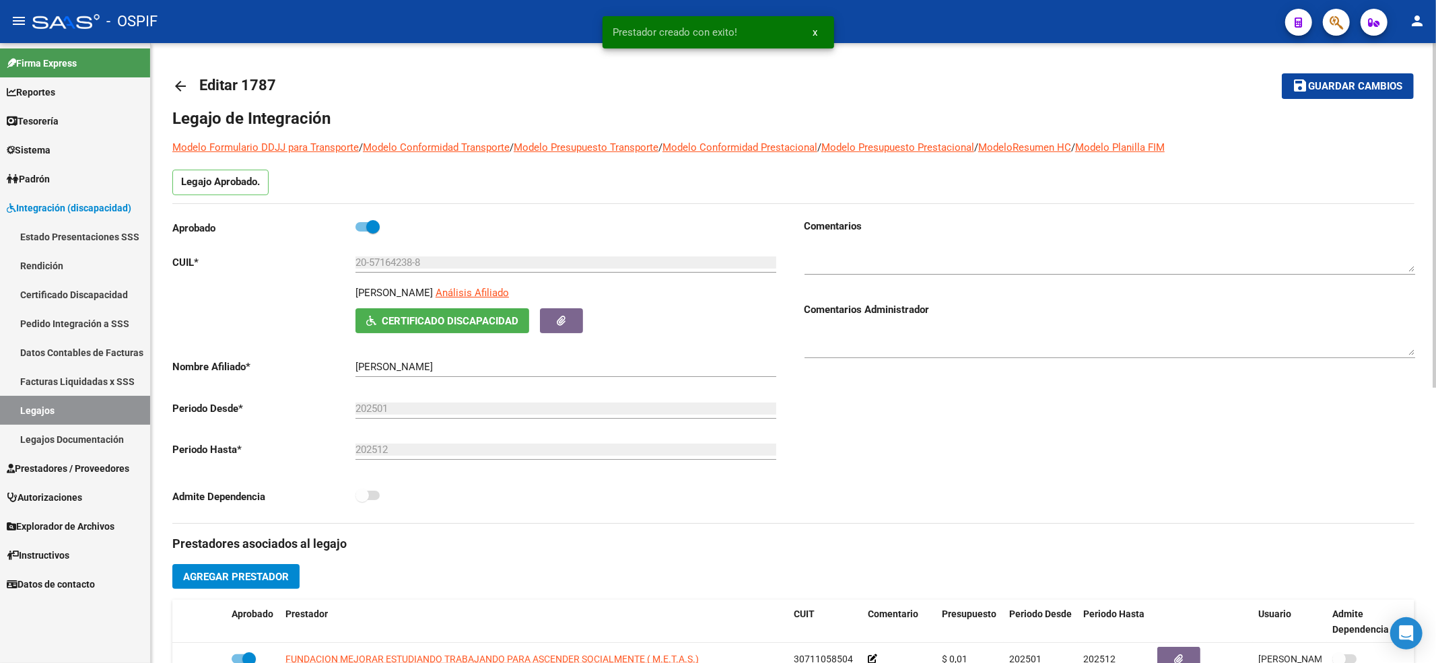
click at [1328, 76] on button "save Guardar cambios" at bounding box center [1348, 85] width 132 height 25
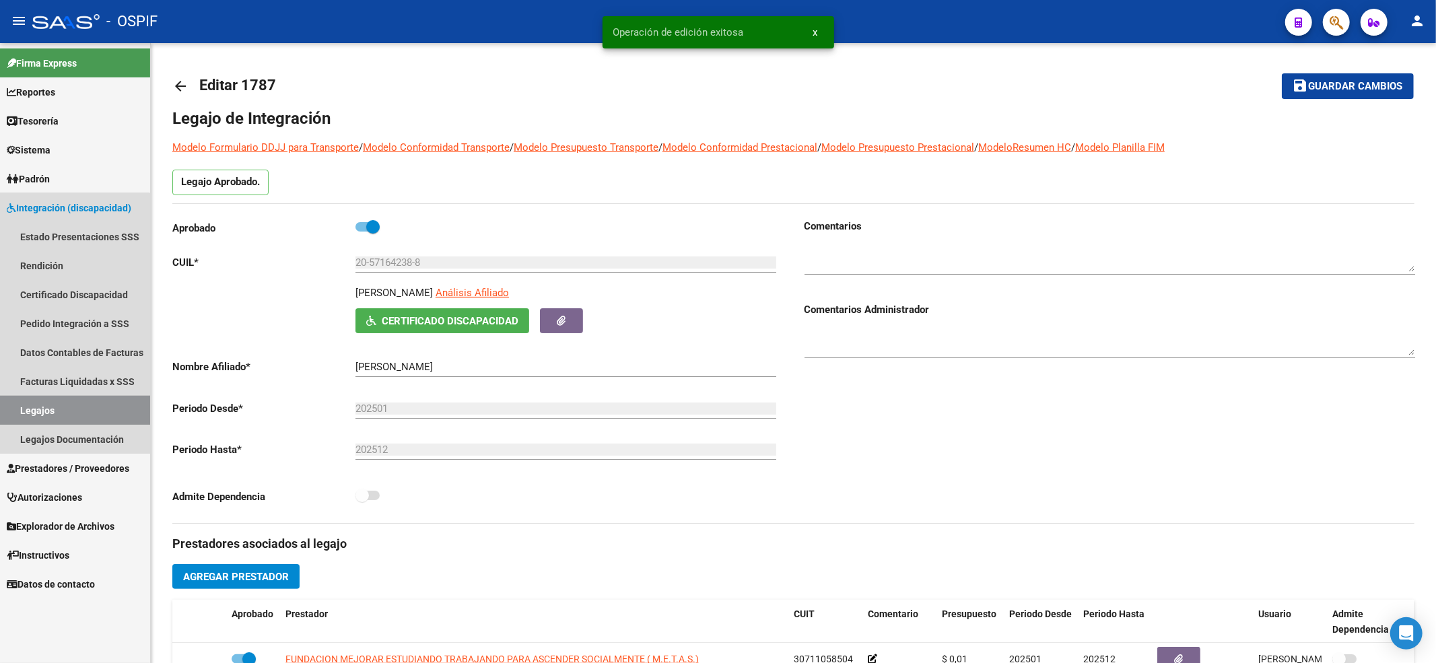
click at [22, 405] on link "Legajos" at bounding box center [75, 410] width 150 height 29
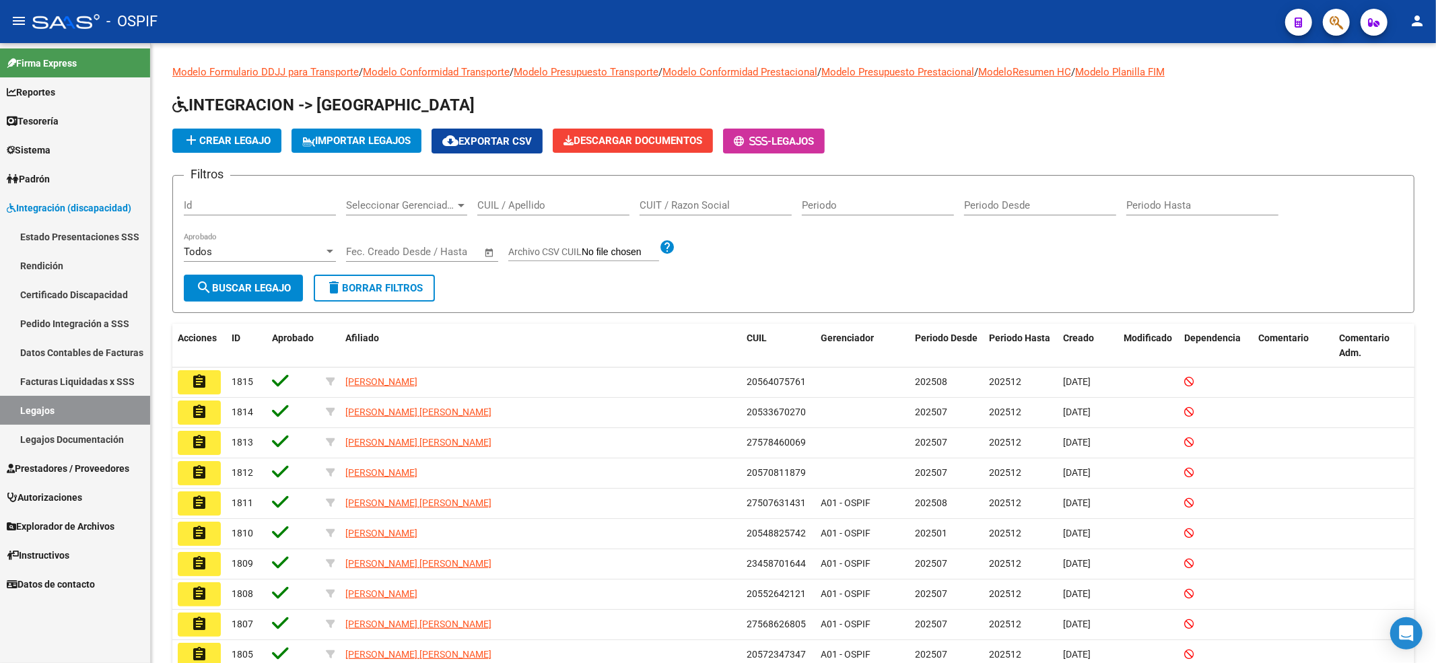
click at [106, 452] on link "Legajos Documentación" at bounding box center [75, 439] width 150 height 29
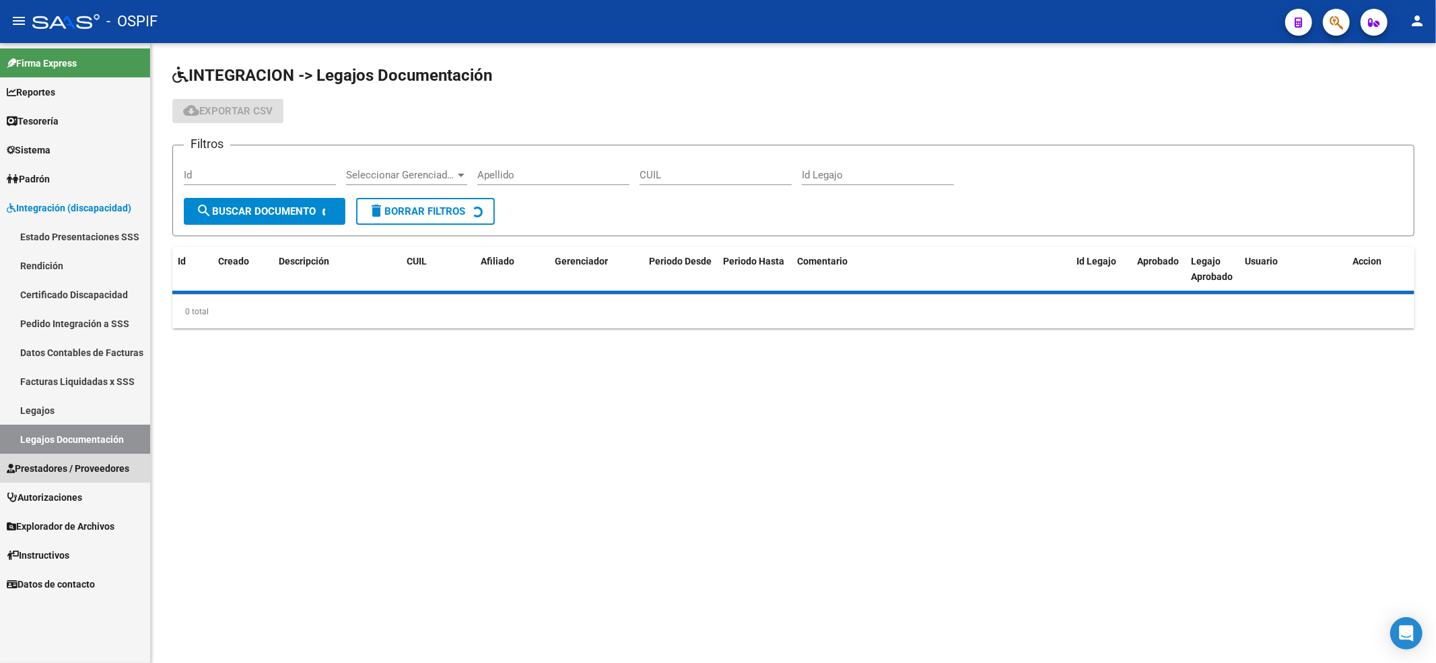
click at [103, 463] on span "Prestadores / Proveedores" at bounding box center [68, 468] width 123 height 15
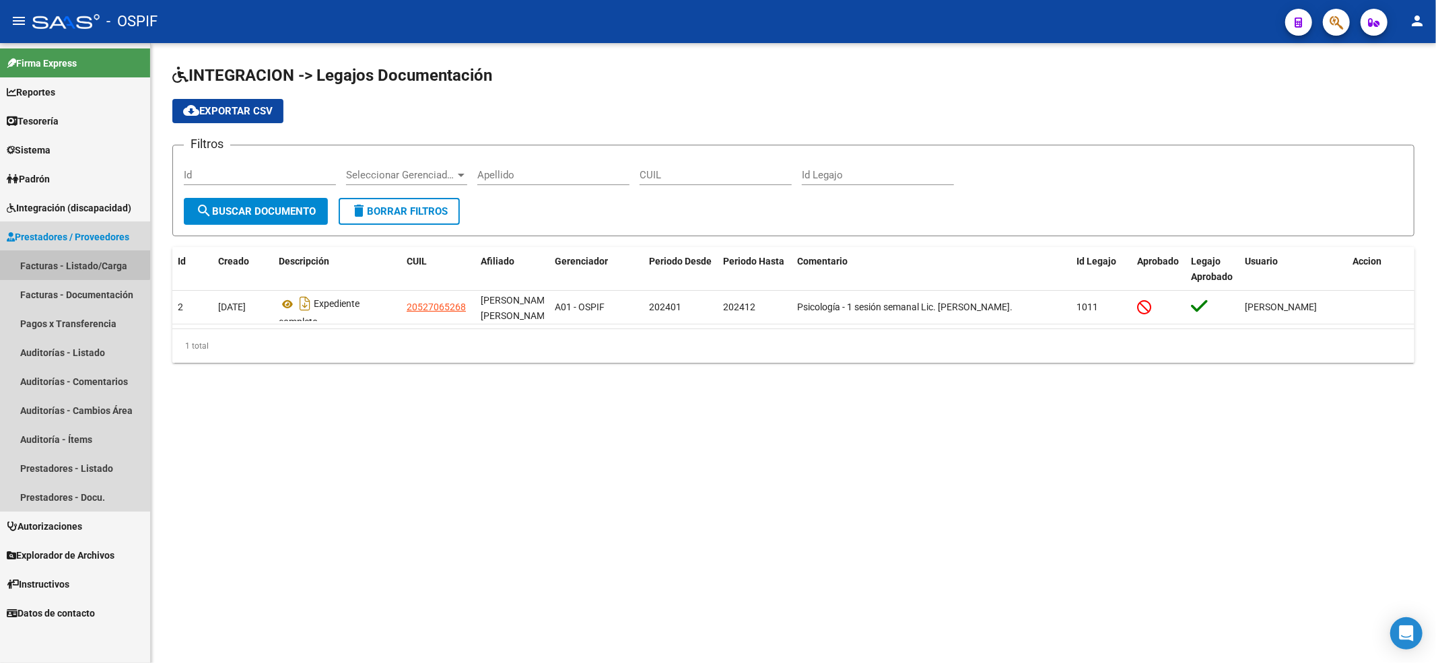
click at [52, 251] on link "Facturas - Listado/Carga" at bounding box center [75, 265] width 150 height 29
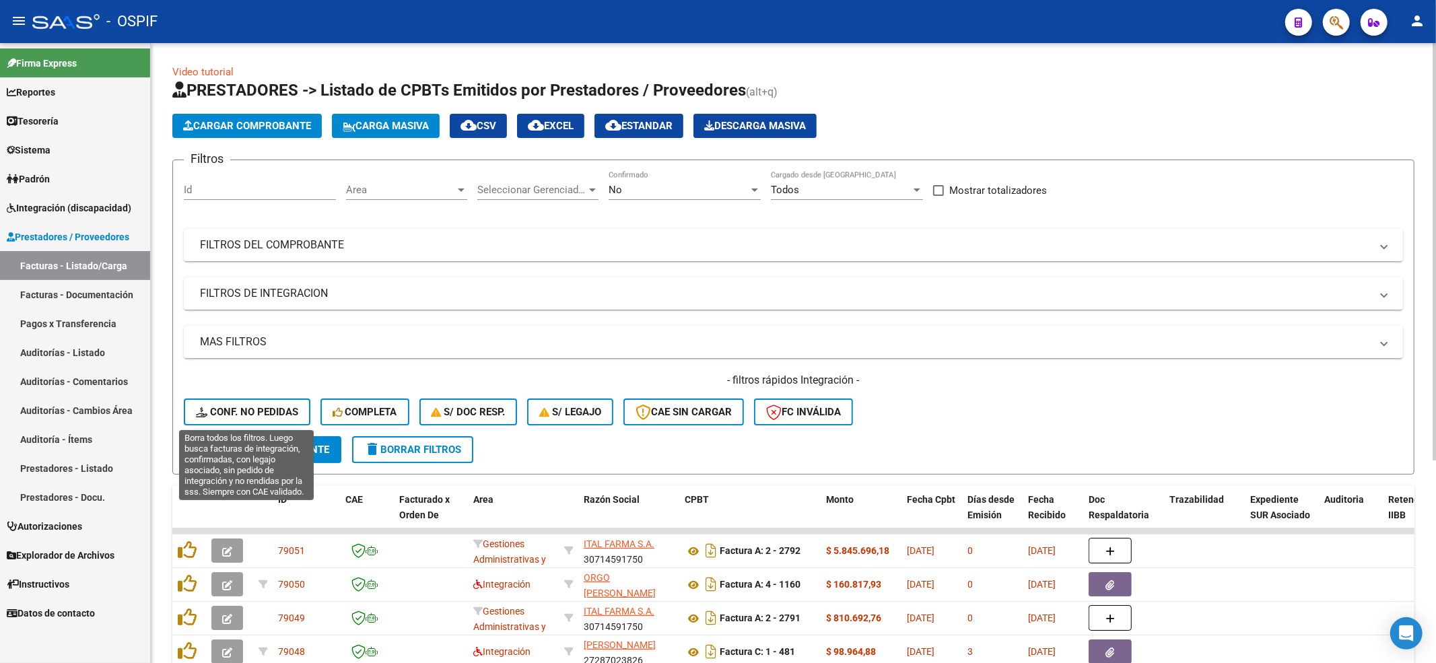
click at [253, 406] on span "Conf. no pedidas" at bounding box center [247, 412] width 102 height 12
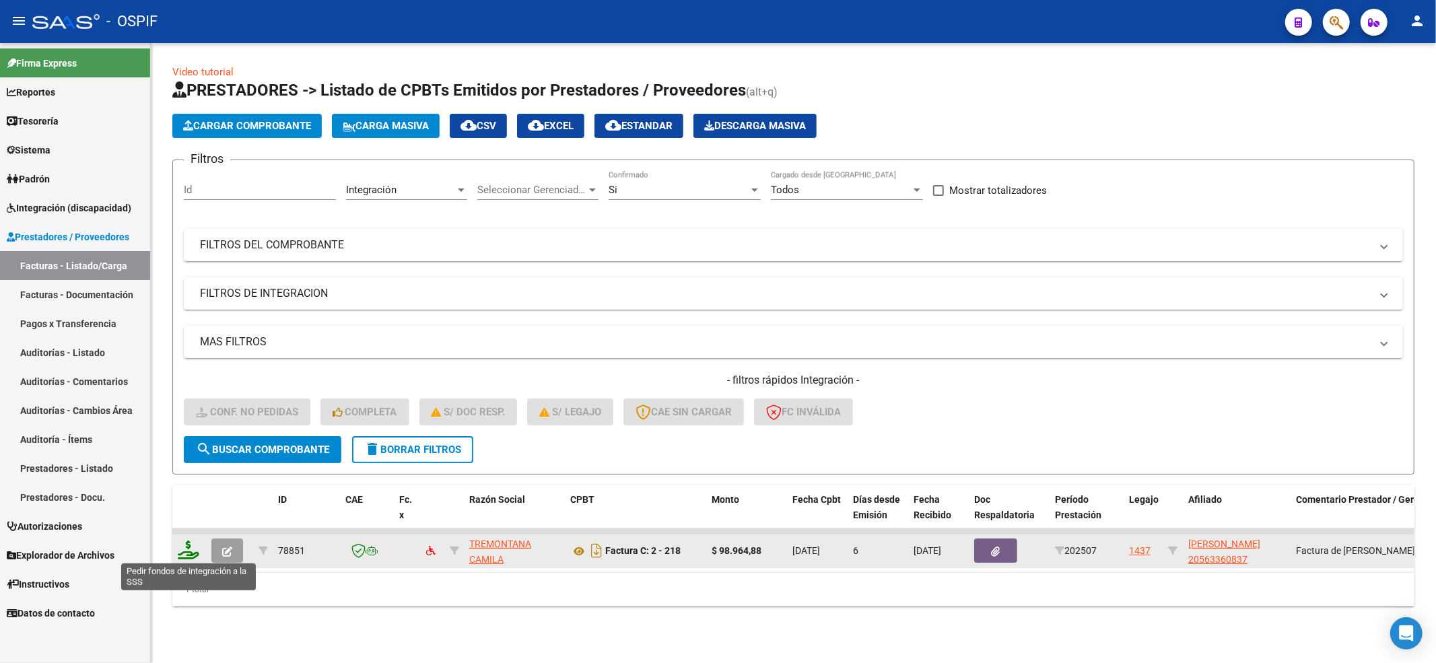
click at [195, 555] on icon at bounding box center [189, 550] width 22 height 19
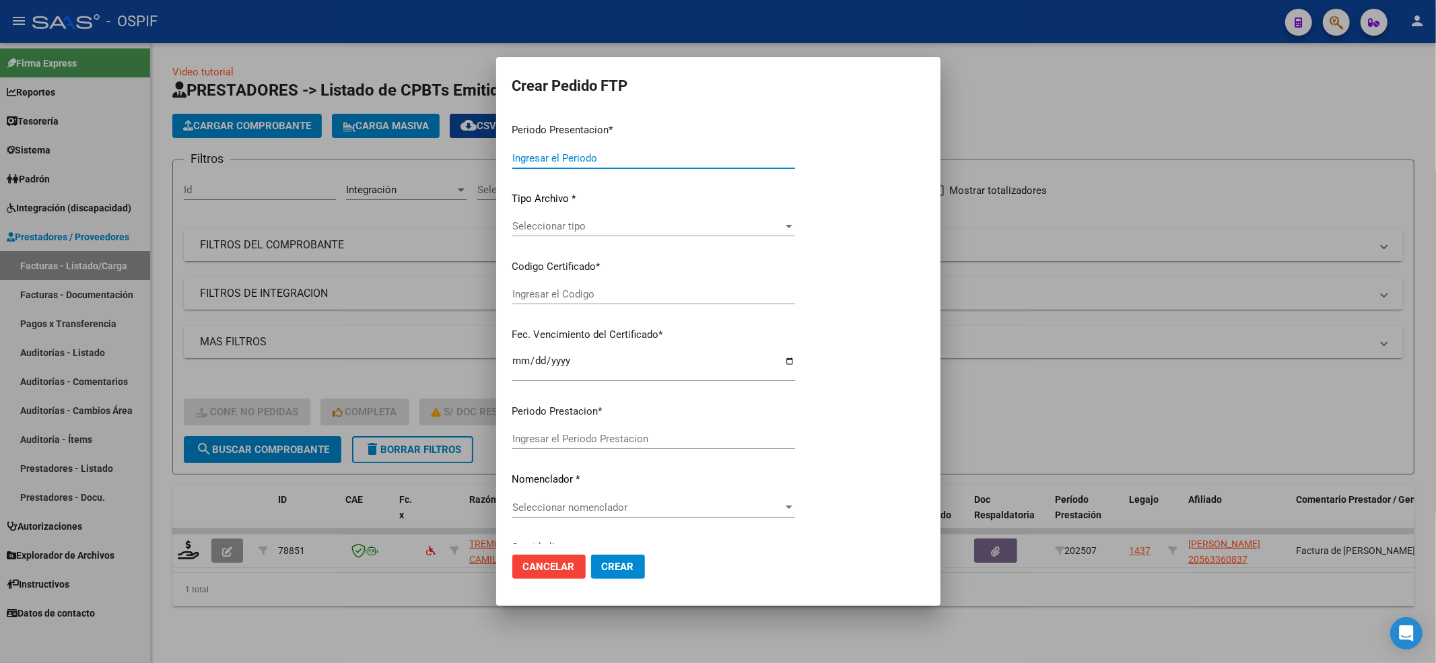
type input "202507"
type input "$ 98.964,88"
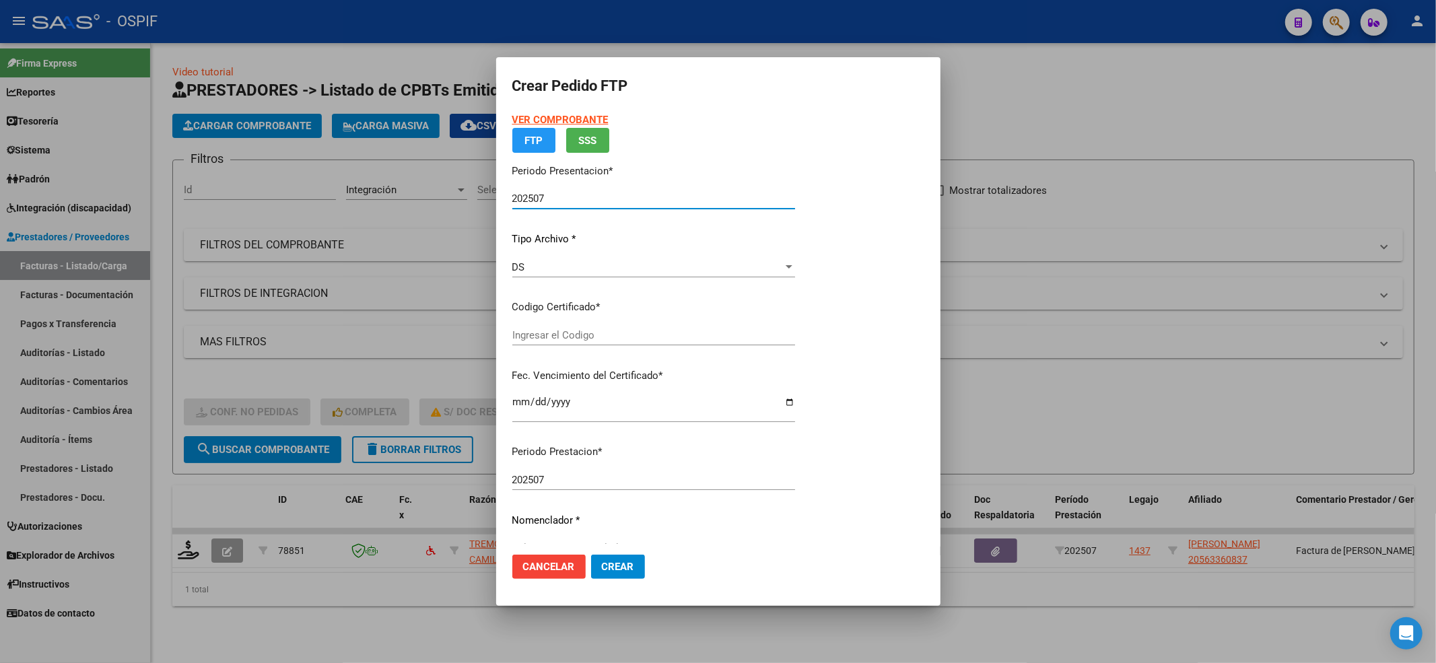
type input "0200056336083-20240614-20290614-BUE-312"
type input "[DATE]"
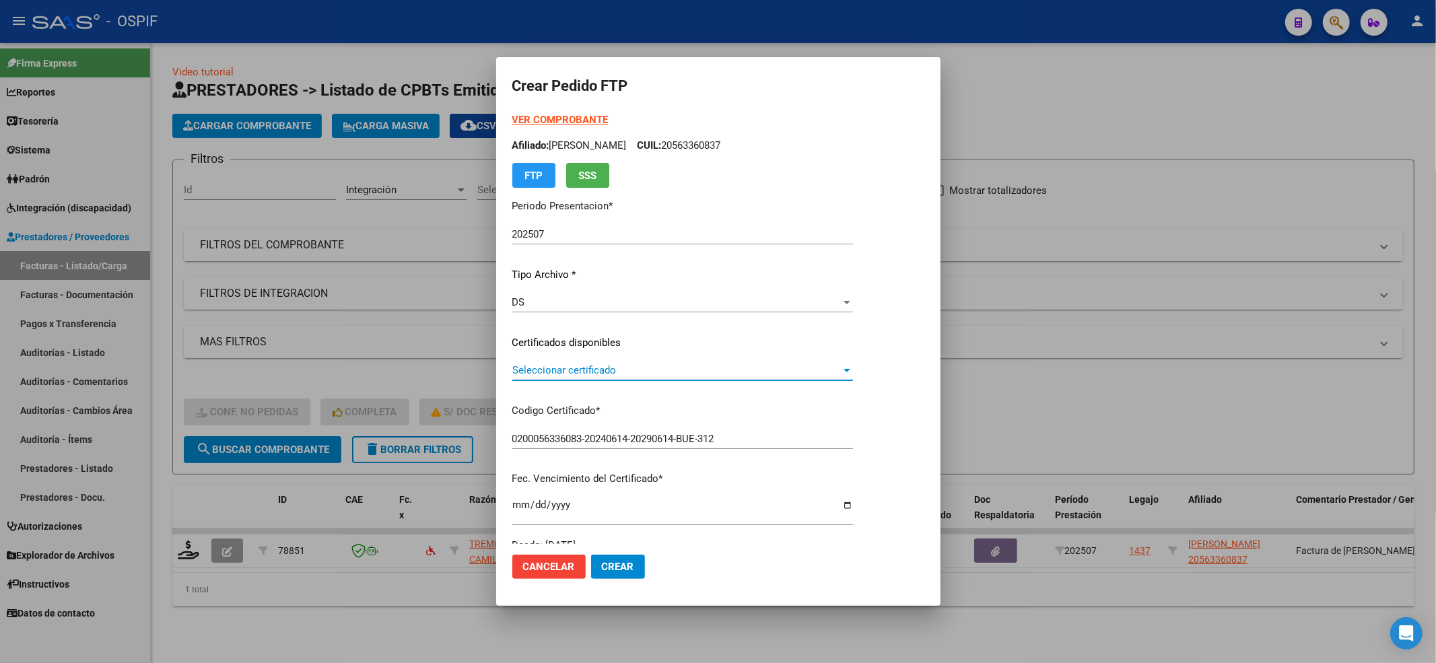
click at [558, 369] on span "Seleccionar certificado" at bounding box center [676, 370] width 329 height 12
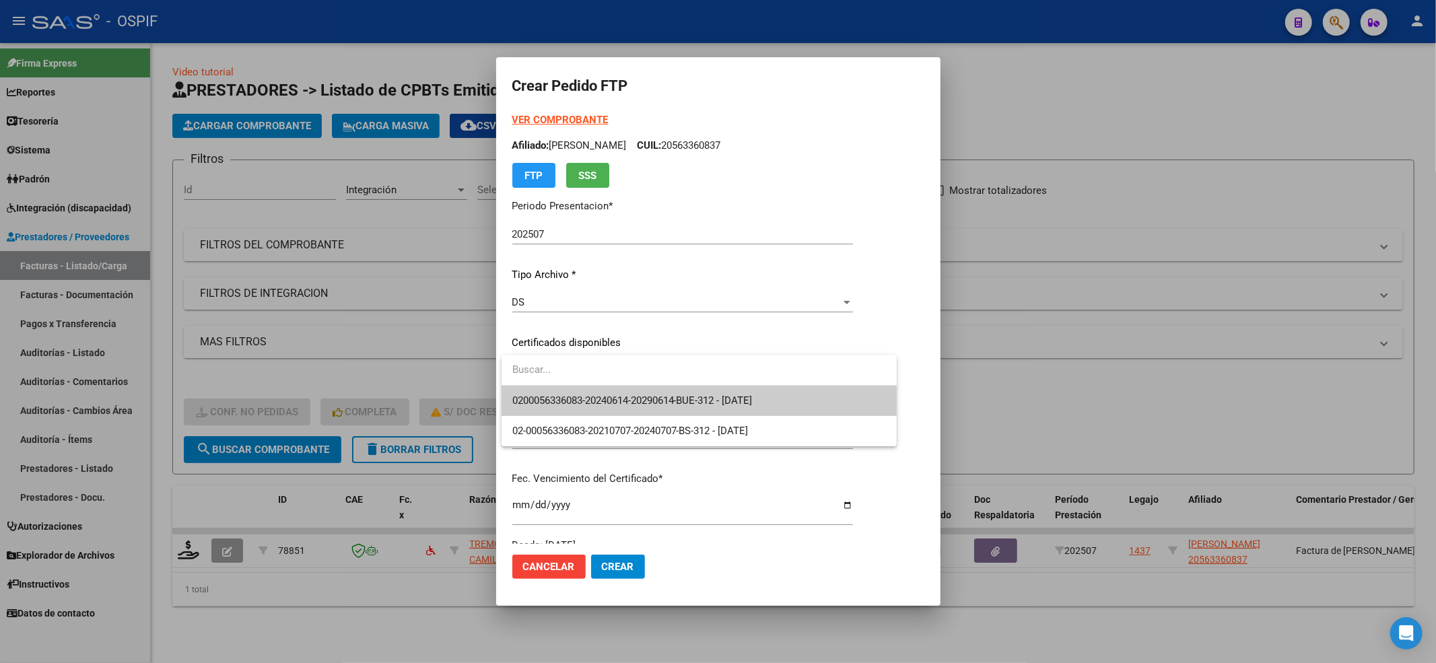
click at [555, 384] on input "dropdown search" at bounding box center [699, 370] width 395 height 30
click at [556, 392] on span "0200056336083-20240614-20290614-BUE-312 - [DATE]" at bounding box center [699, 401] width 374 height 30
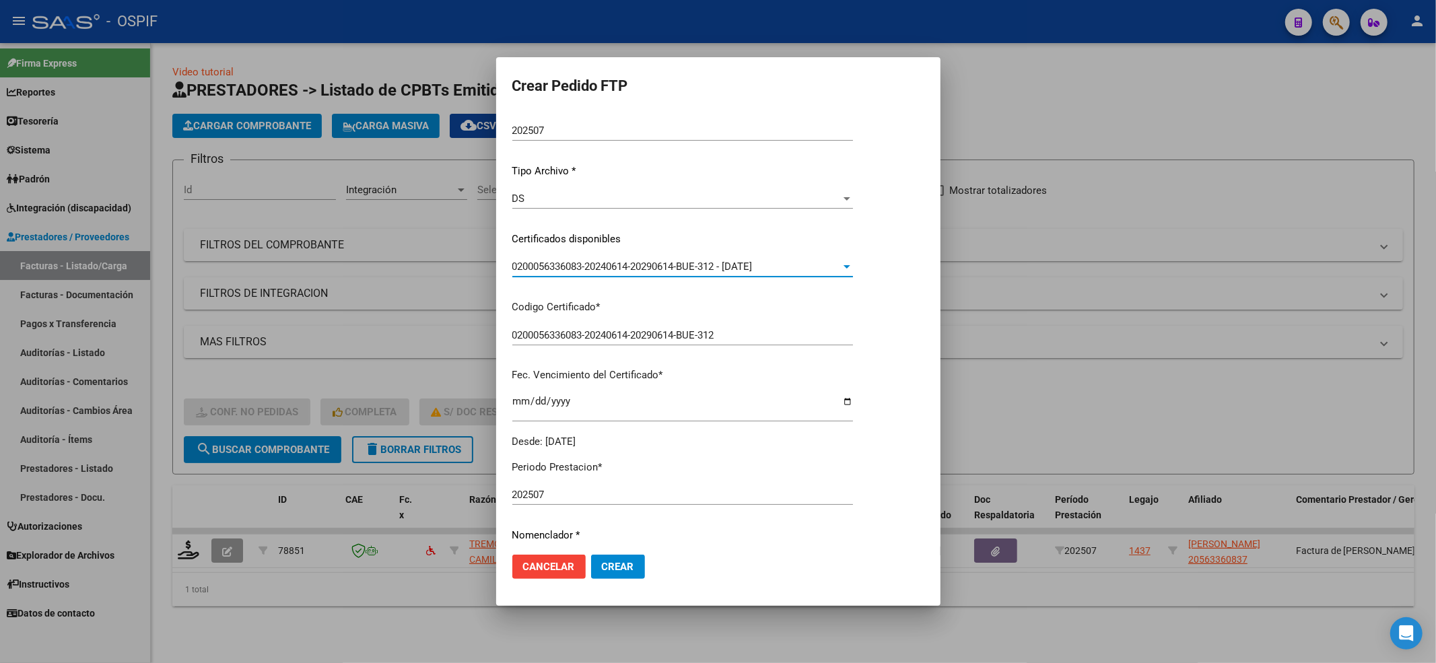
scroll to position [434, 0]
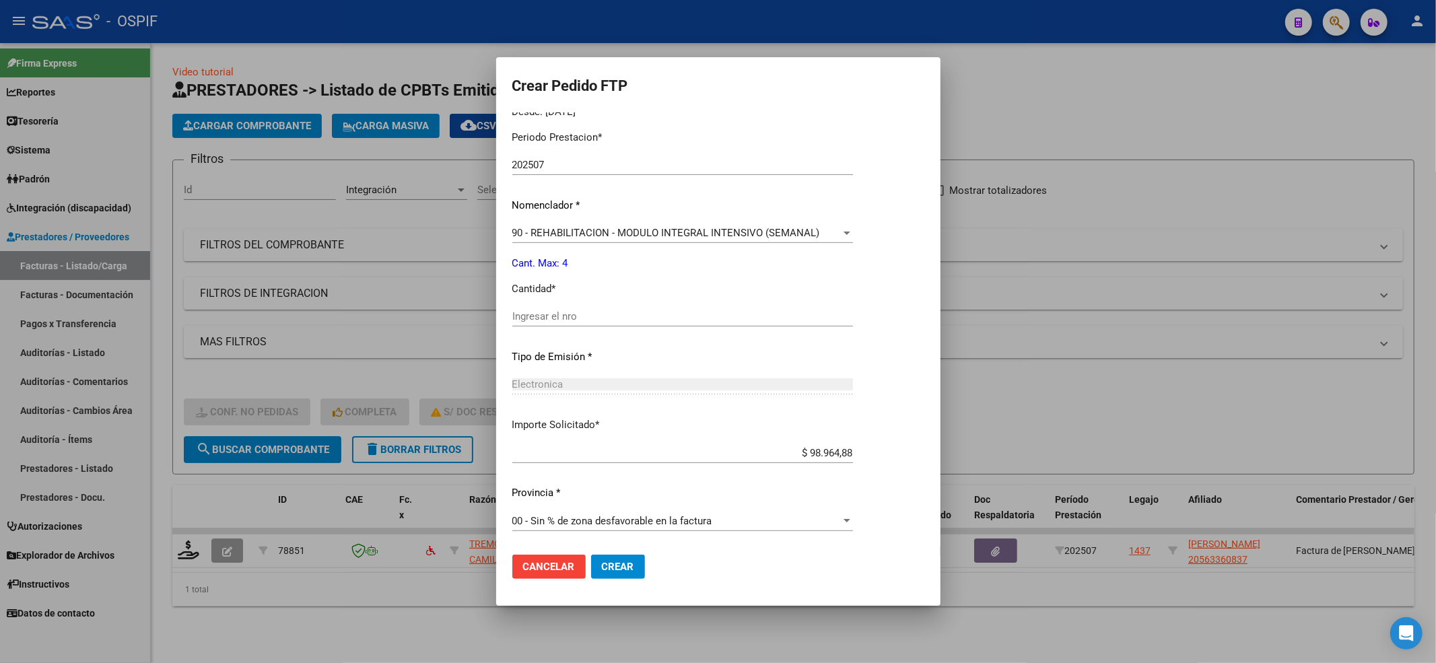
drag, startPoint x: 566, startPoint y: 333, endPoint x: 563, endPoint y: 323, distance: 9.8
click at [564, 327] on div "Ingresar el nro" at bounding box center [682, 322] width 341 height 33
click at [561, 318] on input "Ingresar el nro" at bounding box center [682, 316] width 341 height 12
type input "4"
drag, startPoint x: 661, startPoint y: 574, endPoint x: 641, endPoint y: 568, distance: 20.4
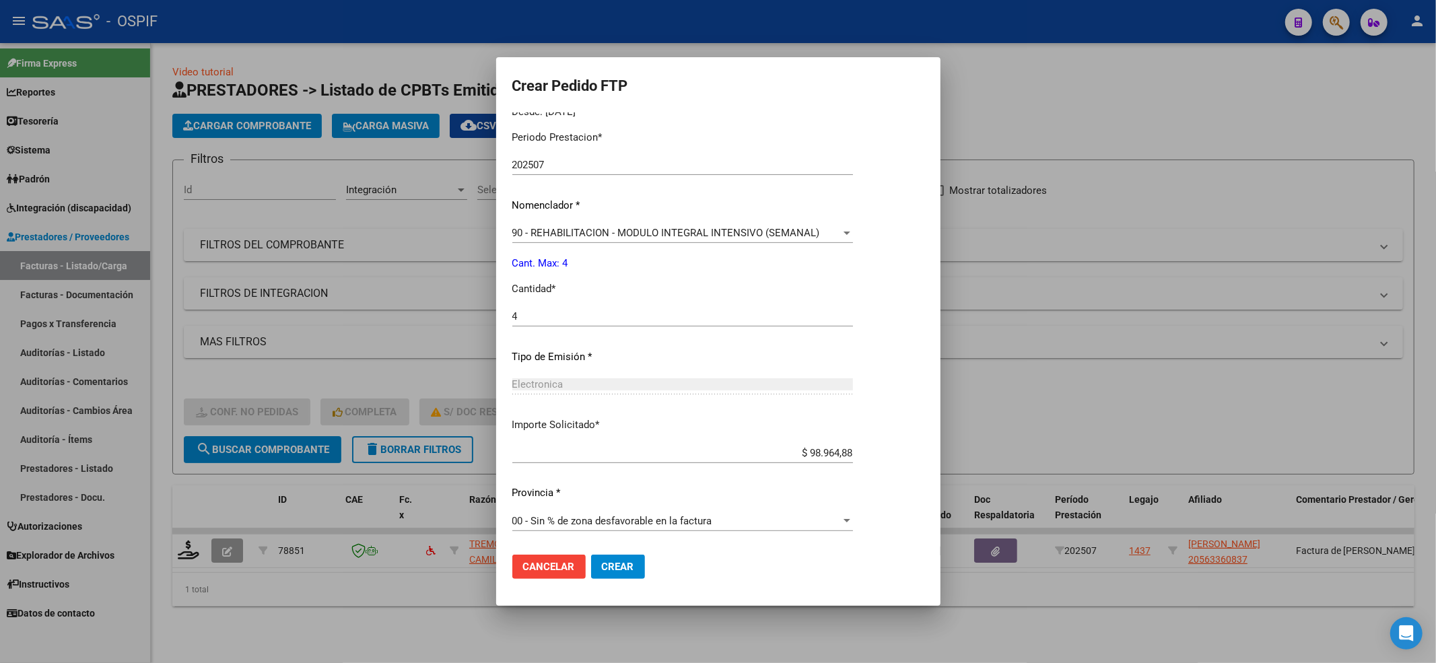
click at [658, 574] on mat-dialog-actions "Cancelar Crear" at bounding box center [718, 567] width 412 height 46
click at [641, 568] on button "Crear" at bounding box center [618, 567] width 54 height 24
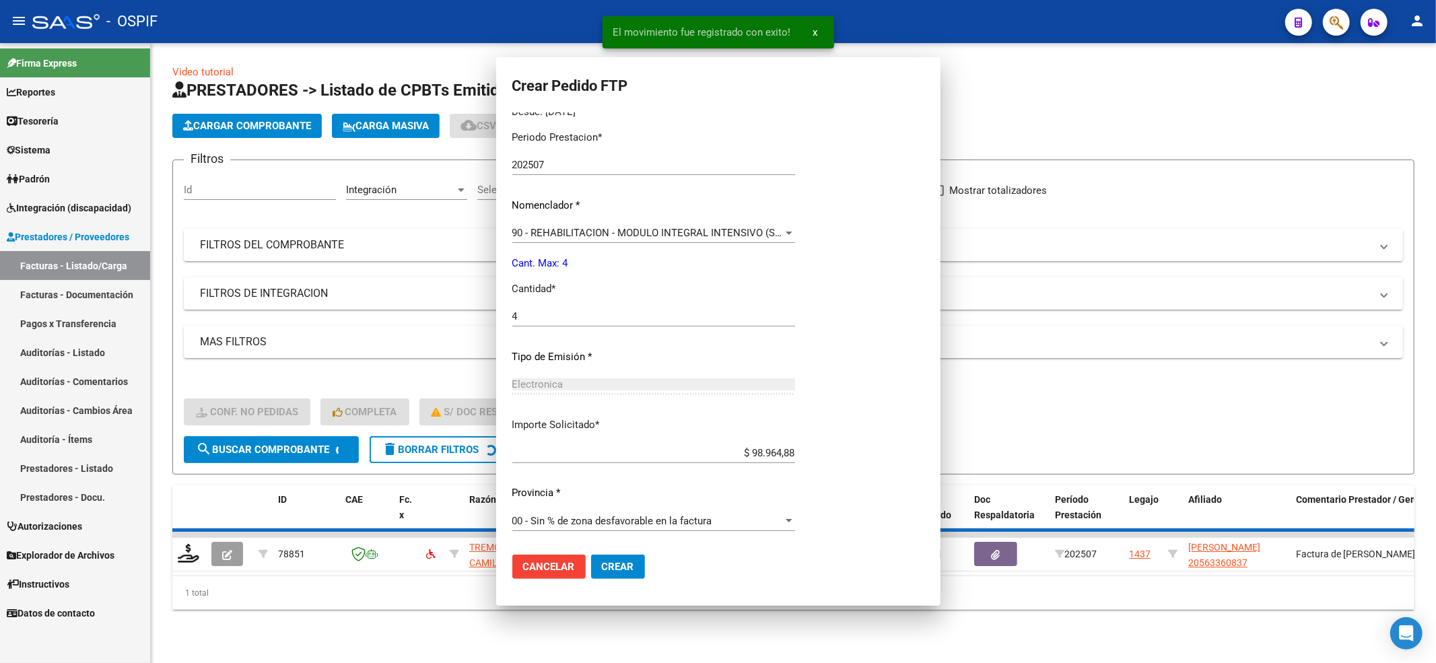
scroll to position [0, 0]
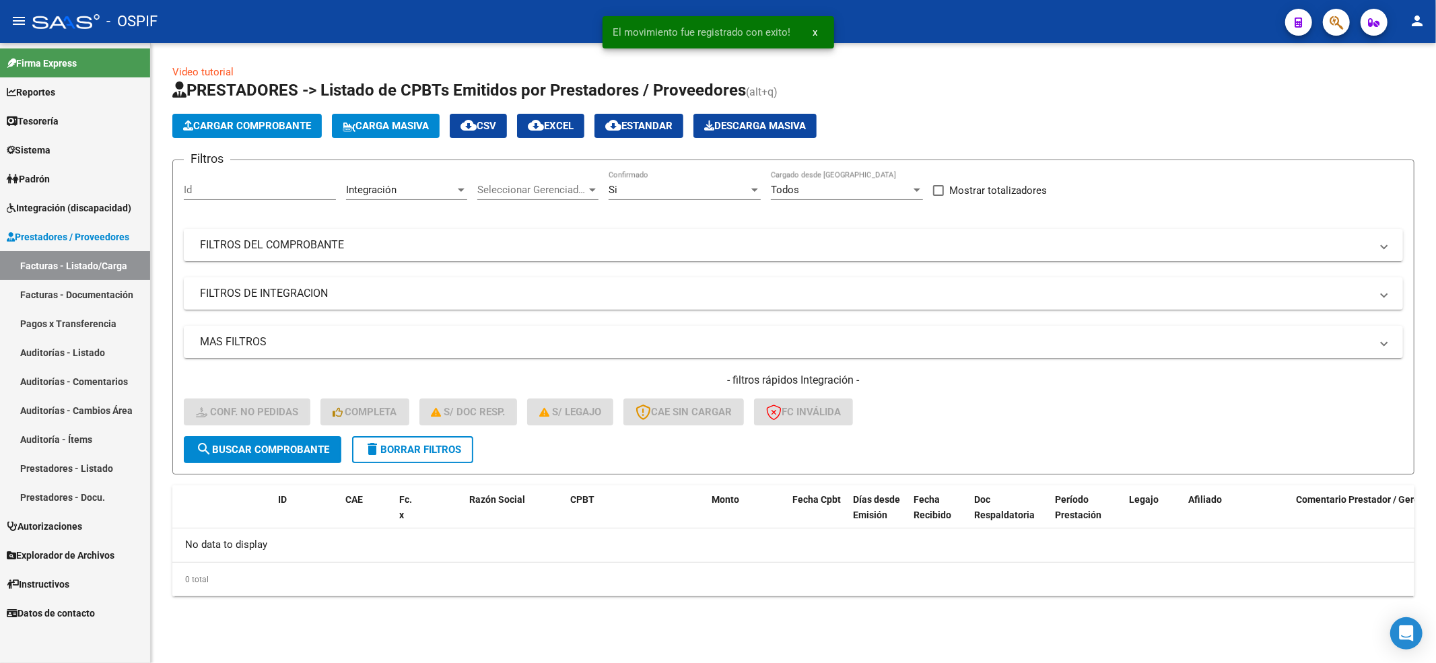
drag, startPoint x: 483, startPoint y: 448, endPoint x: 451, endPoint y: 450, distance: 31.7
click at [477, 450] on form "Filtros Id Integración Area Seleccionar Gerenciador Seleccionar Gerenciador Si …" at bounding box center [793, 317] width 1242 height 315
click at [451, 450] on span "delete Borrar Filtros" at bounding box center [412, 450] width 97 height 12
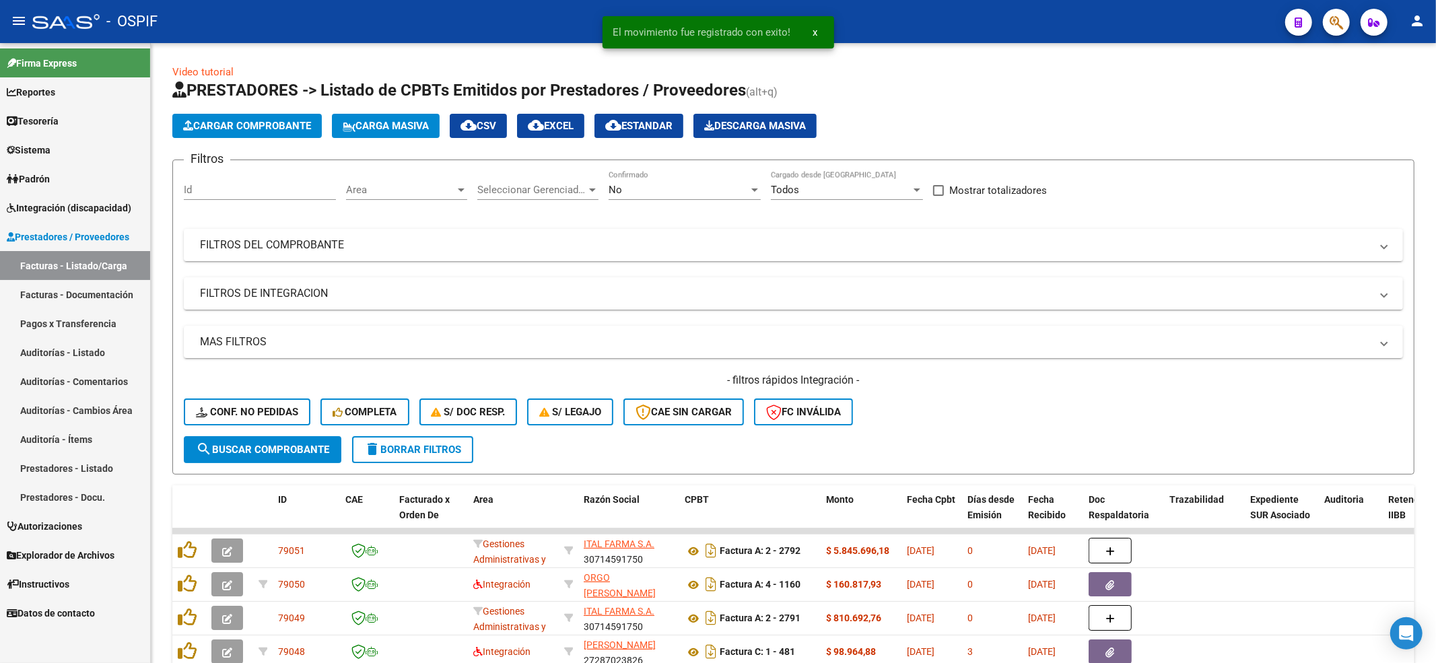
click at [75, 214] on span "Integración (discapacidad)" at bounding box center [69, 208] width 125 height 15
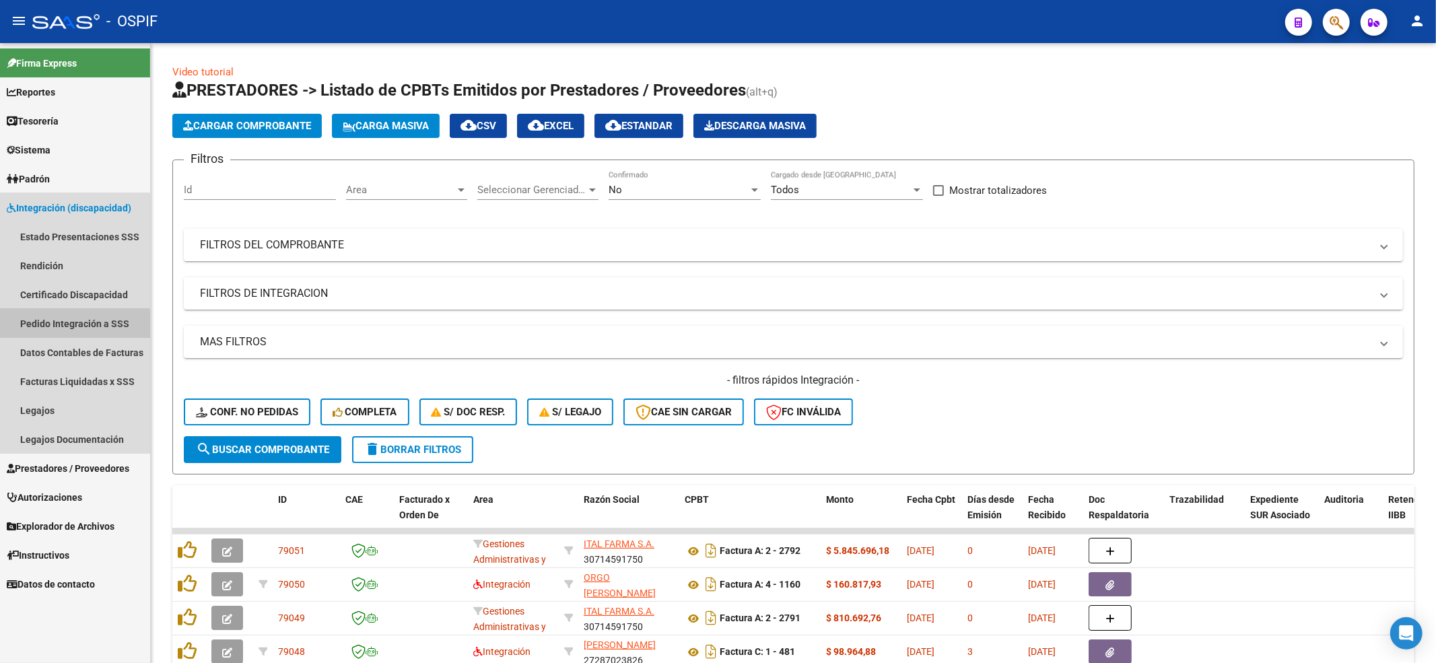
click at [63, 326] on link "Pedido Integración a SSS" at bounding box center [75, 323] width 150 height 29
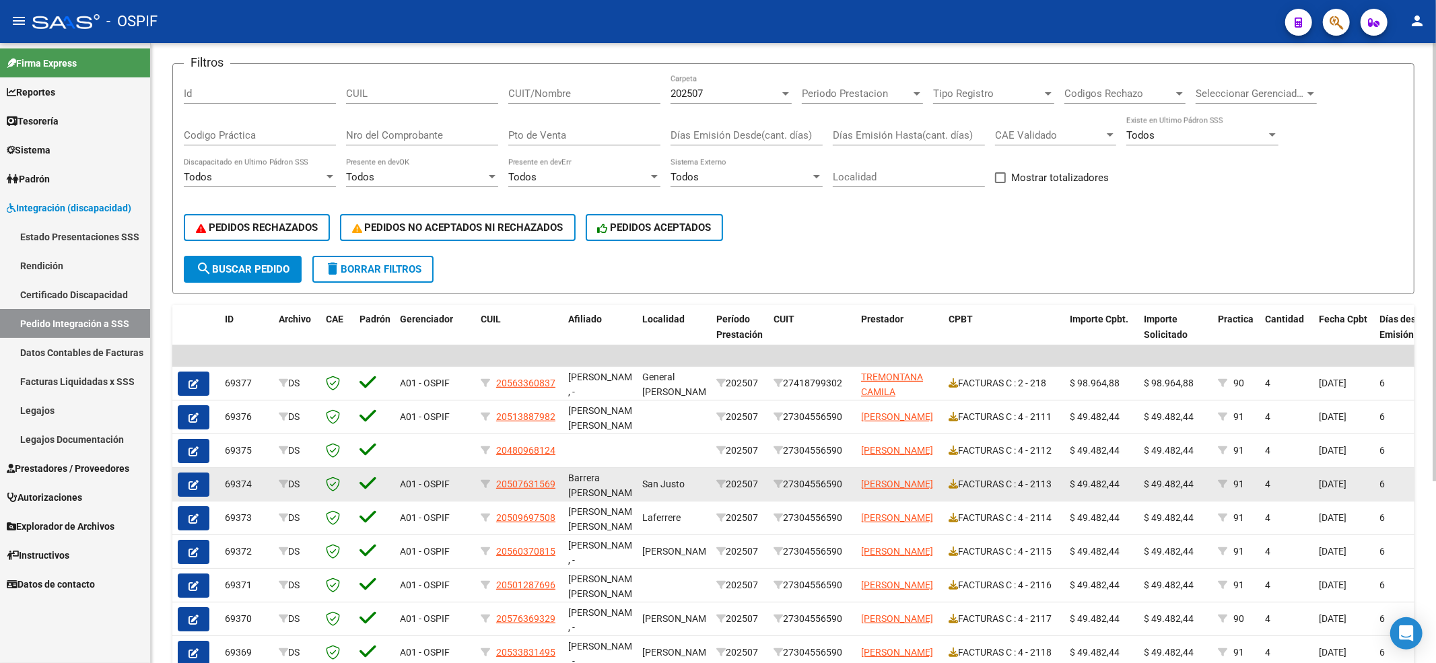
scroll to position [179, 0]
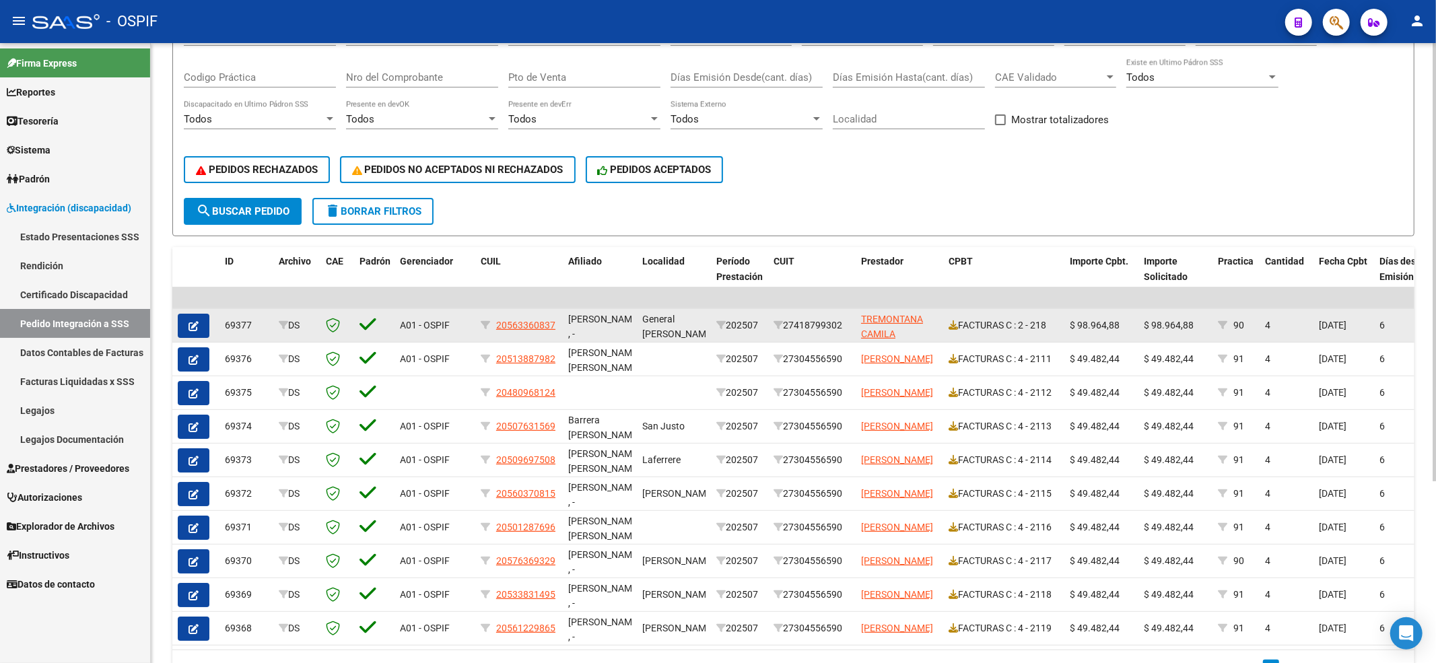
click at [490, 323] on div "20563360837" at bounding box center [519, 325] width 77 height 15
click at [471, 329] on datatable-body-cell "A01 - OSPIF" at bounding box center [435, 325] width 81 height 33
click at [481, 325] on icon at bounding box center [485, 324] width 9 height 9
type input "20563360837"
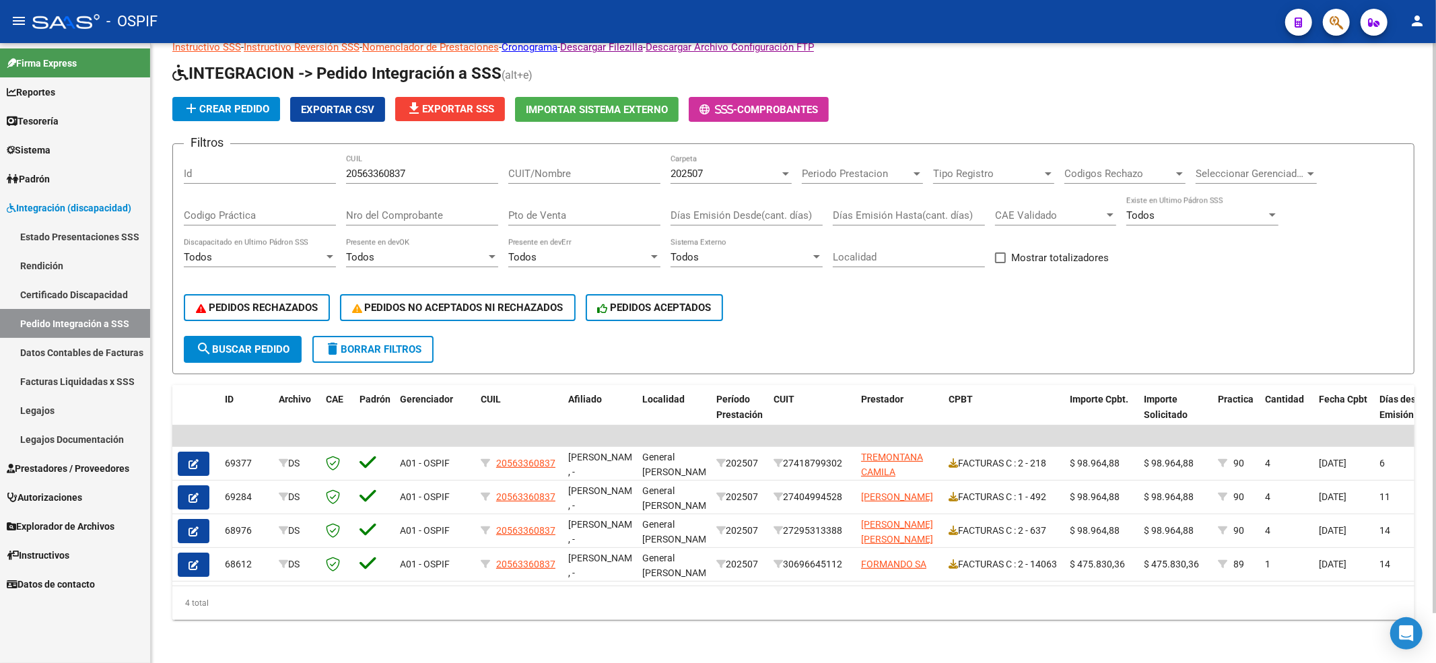
scroll to position [54, 0]
click at [408, 343] on button "delete Borrar Filtros" at bounding box center [372, 349] width 121 height 27
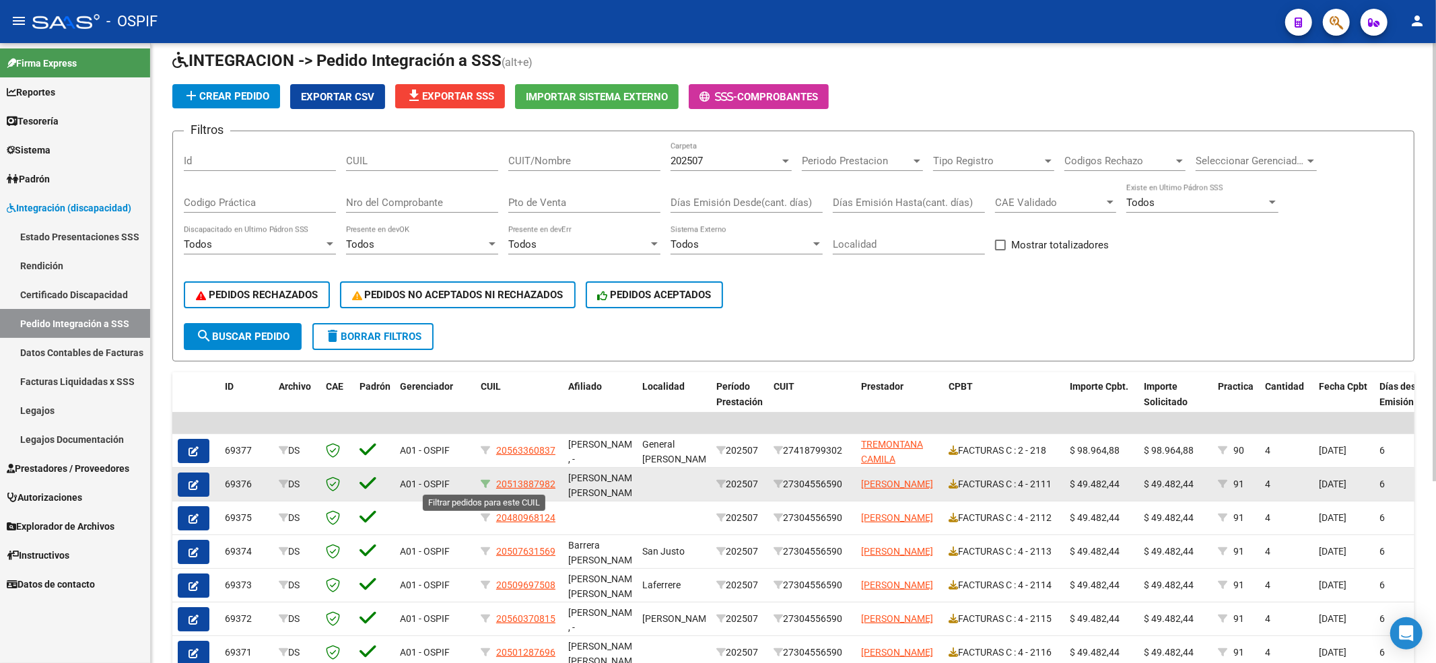
click at [481, 485] on icon at bounding box center [485, 483] width 9 height 9
type input "20513887982"
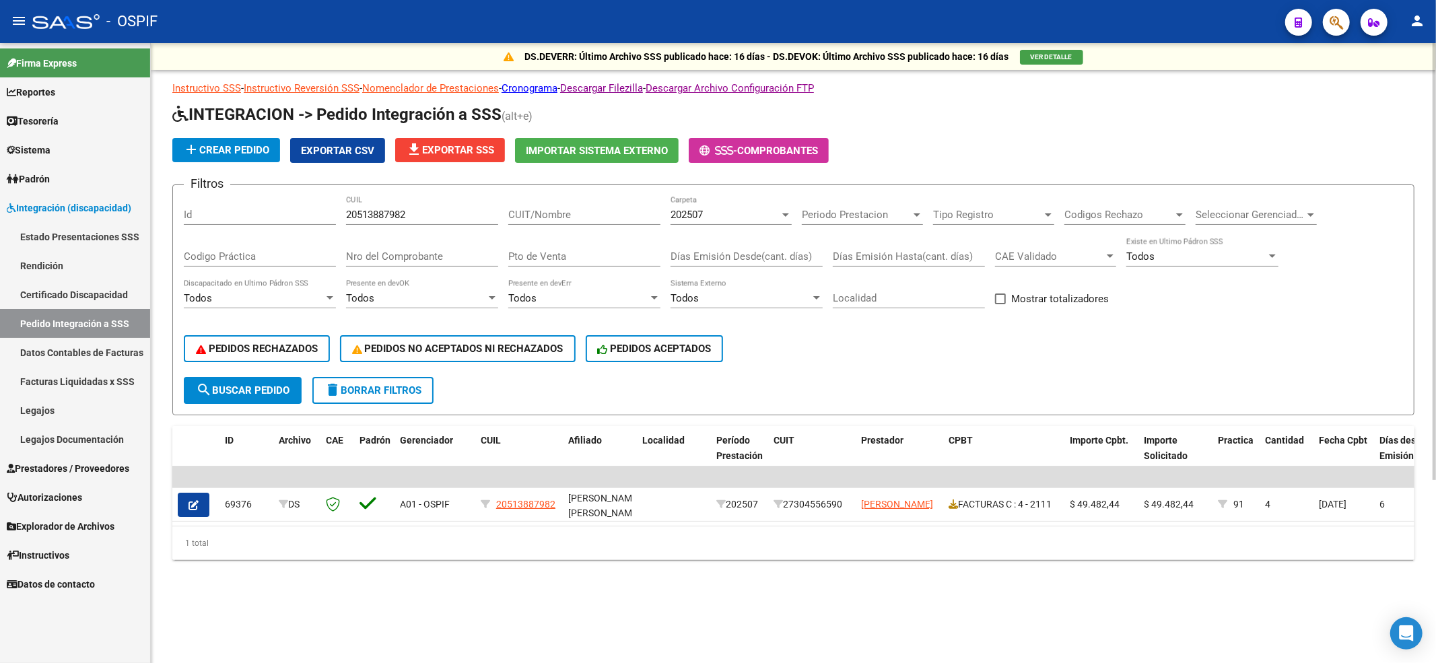
scroll to position [0, 0]
click at [397, 394] on span "delete Borrar Filtros" at bounding box center [373, 390] width 97 height 12
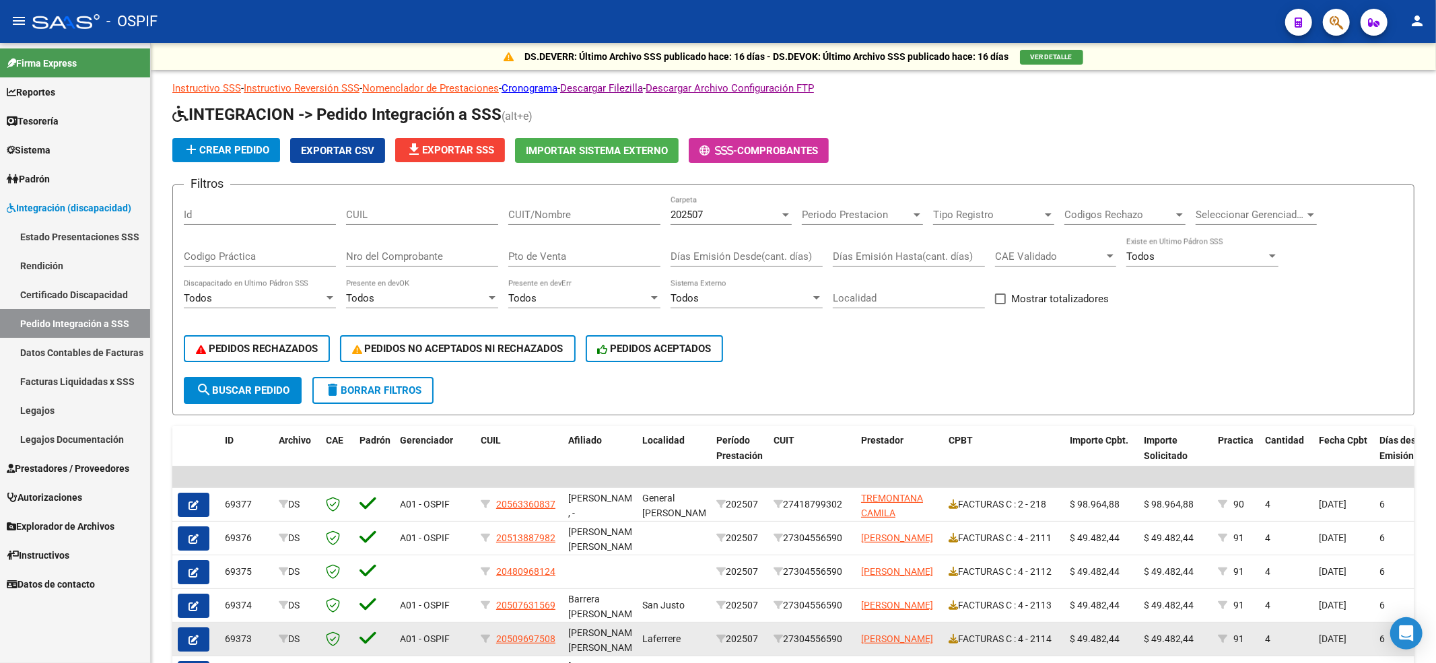
scroll to position [90, 0]
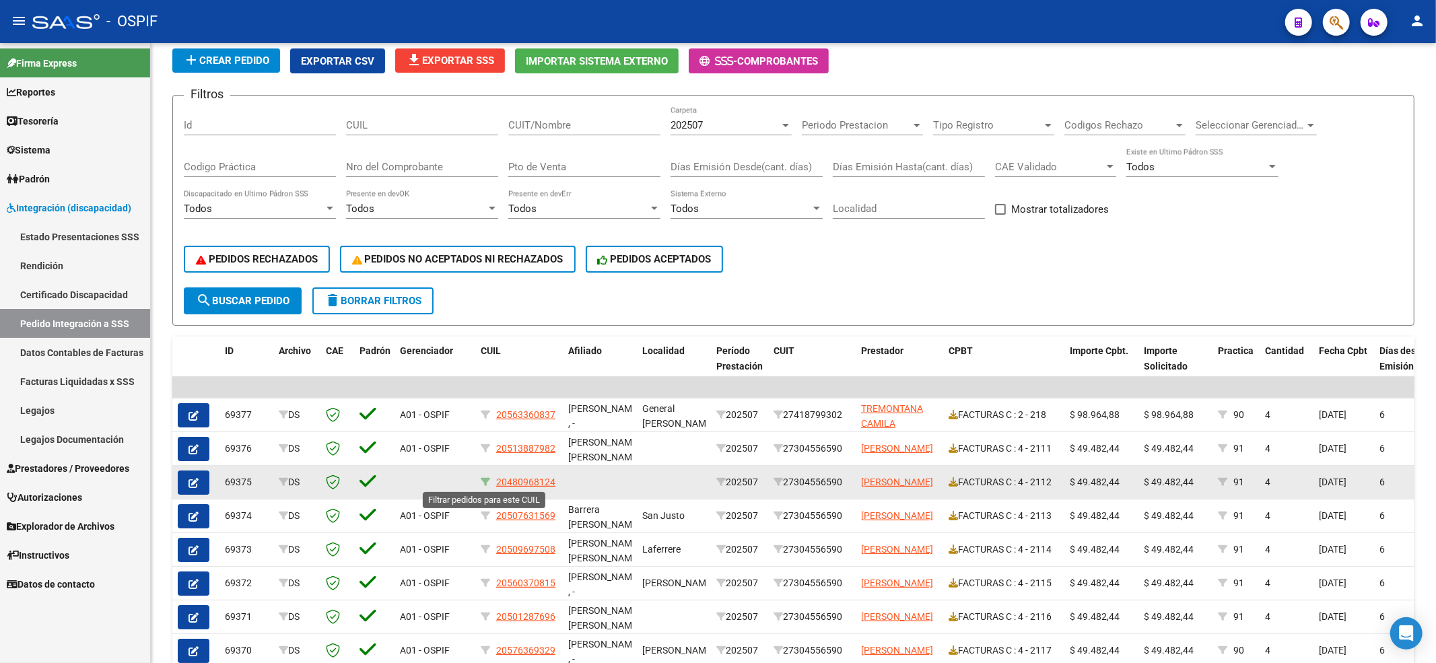
click at [481, 485] on icon at bounding box center [485, 481] width 9 height 9
type input "20480968124"
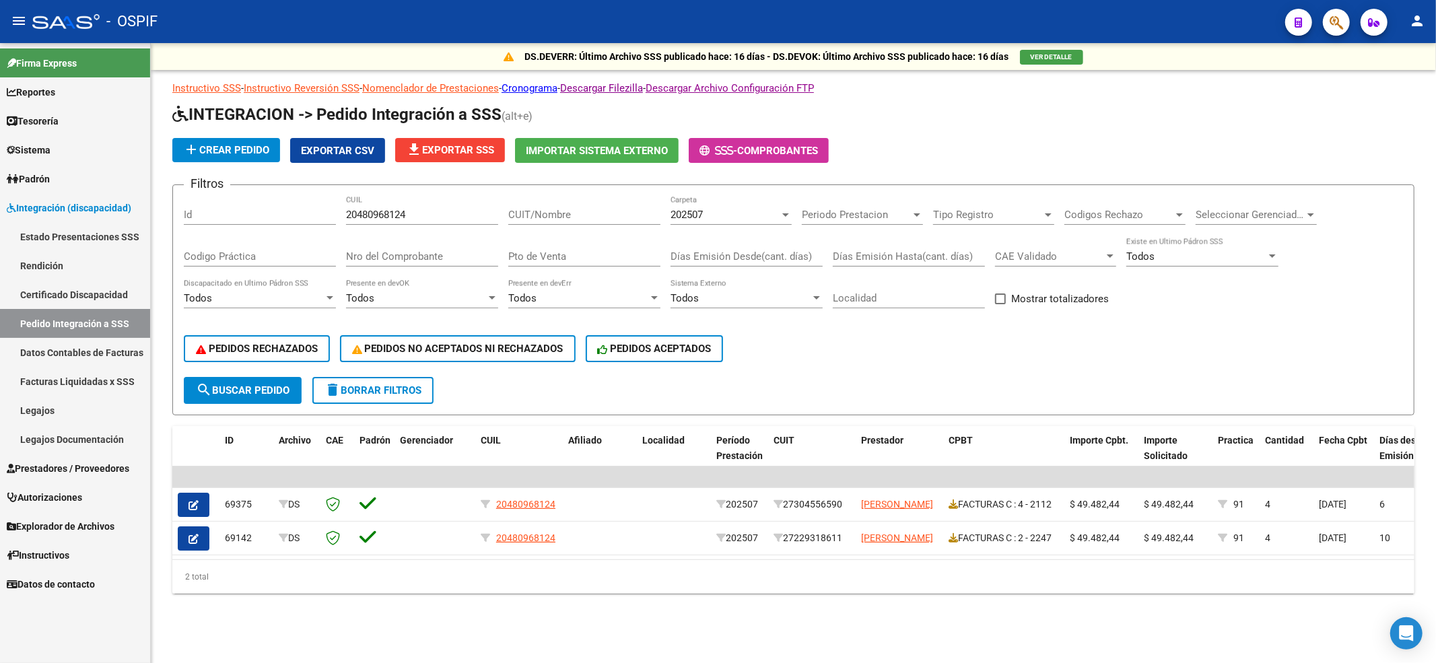
scroll to position [0, 0]
click at [391, 397] on button "delete Borrar Filtros" at bounding box center [372, 390] width 121 height 27
